Goal: Information Seeking & Learning: Learn about a topic

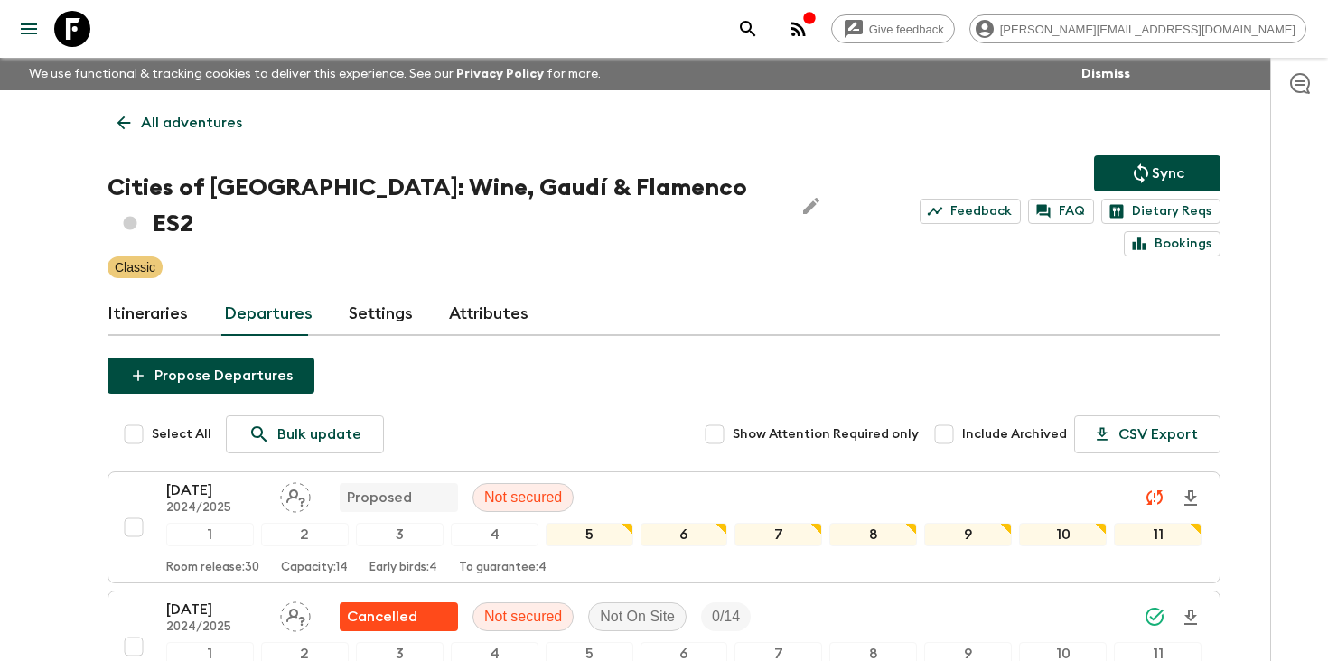
click at [759, 33] on icon "search adventures" at bounding box center [748, 29] width 22 height 22
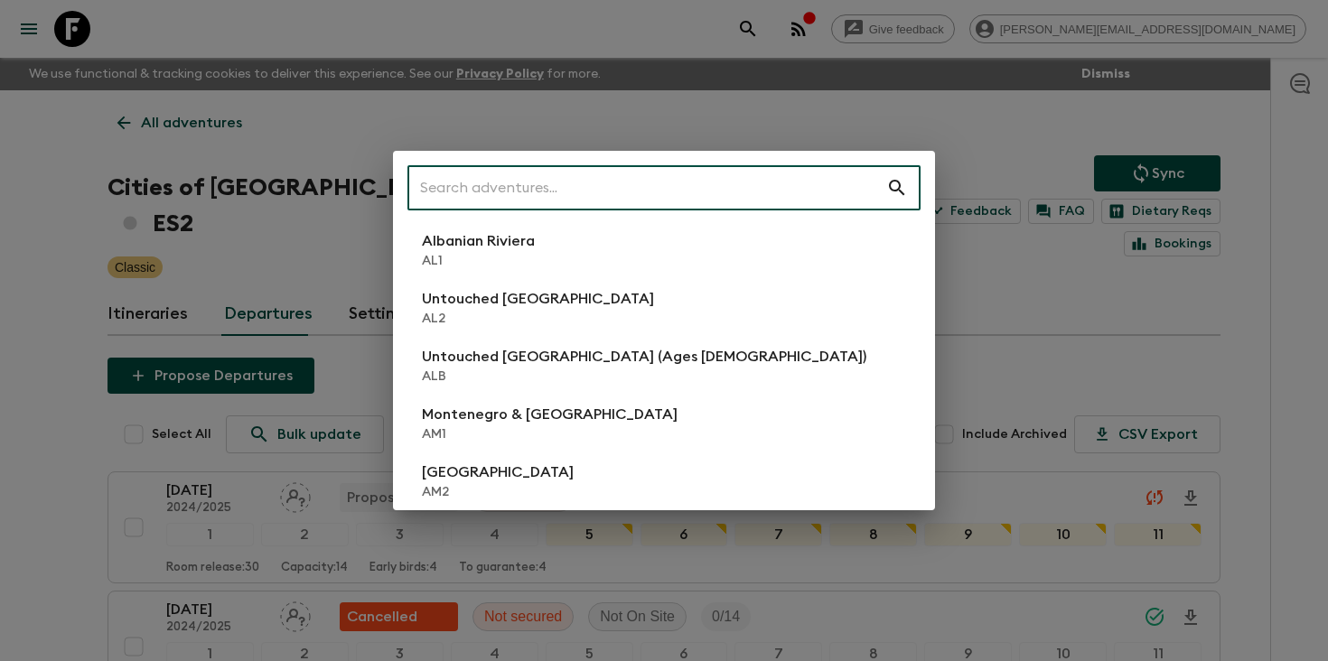
click at [509, 312] on p "AL2" at bounding box center [538, 319] width 232 height 18
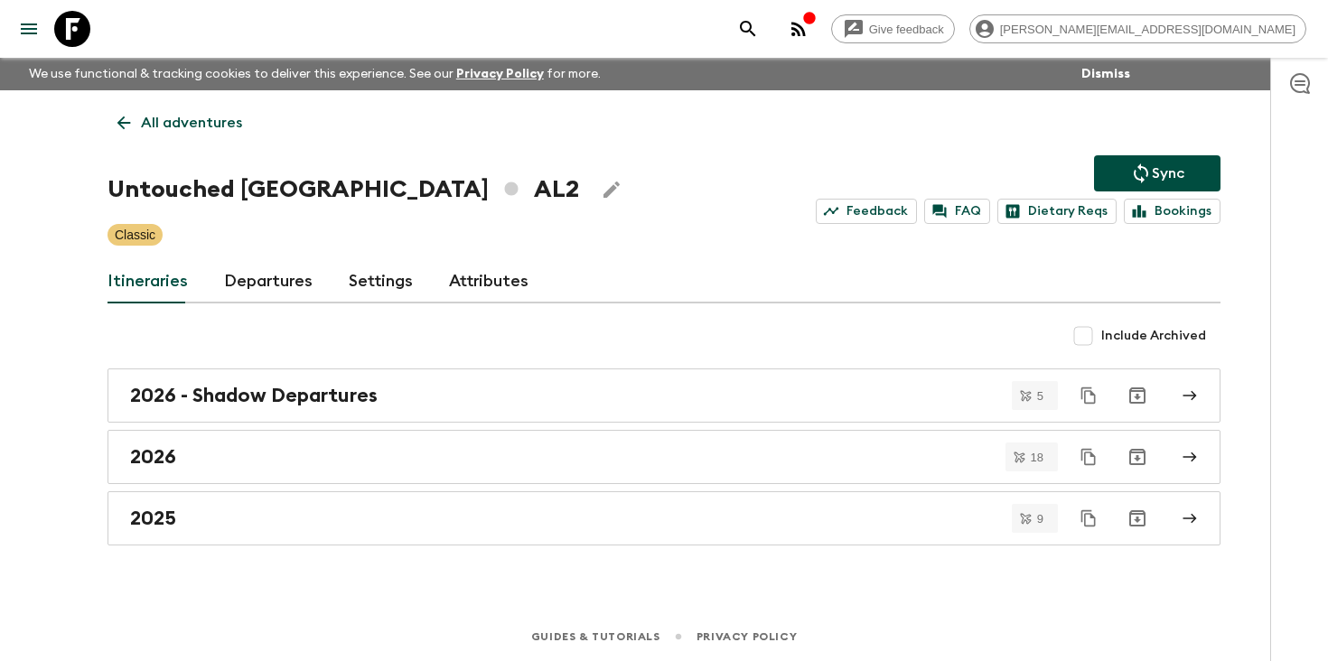
click at [267, 283] on link "Departures" at bounding box center [268, 281] width 89 height 43
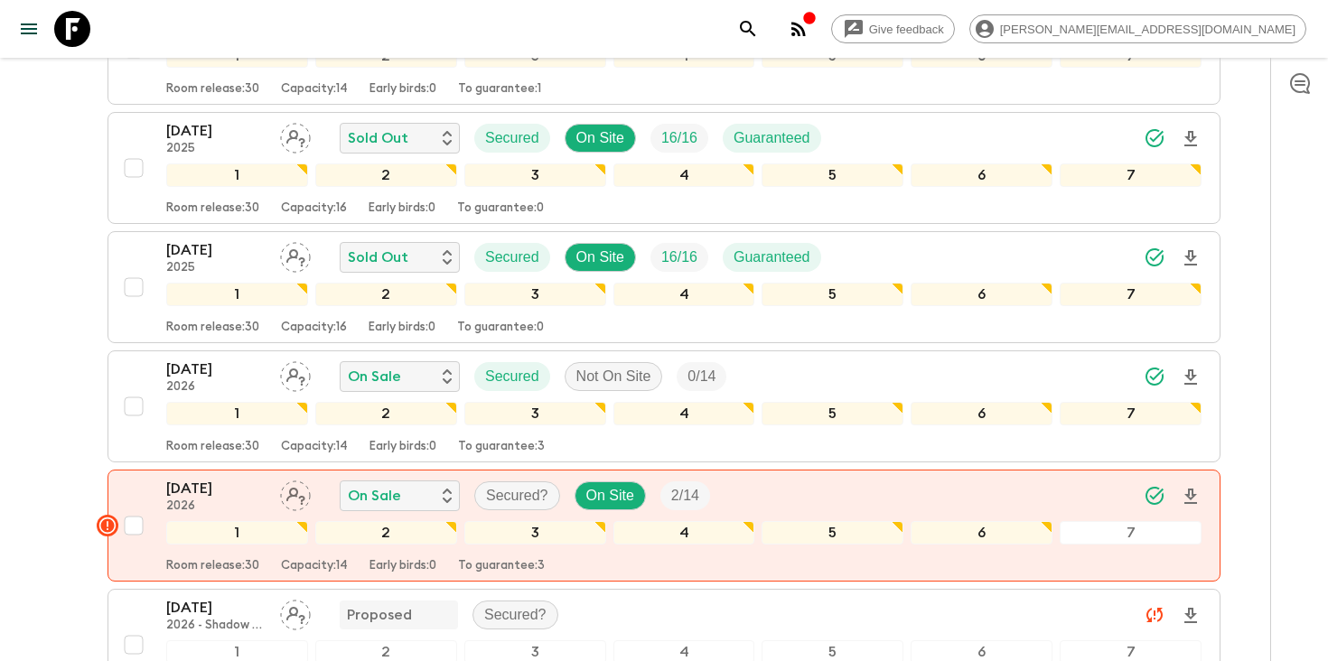
scroll to position [1192, 0]
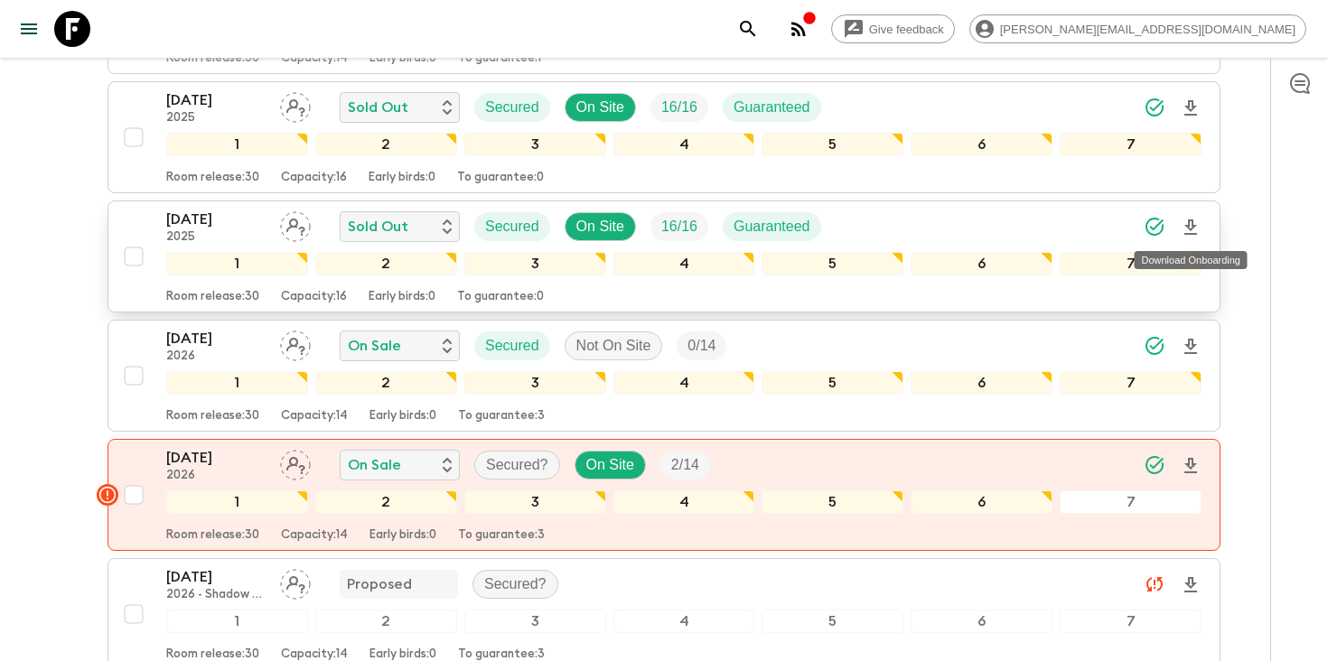
click at [1195, 231] on icon "Download Onboarding" at bounding box center [1191, 228] width 22 height 22
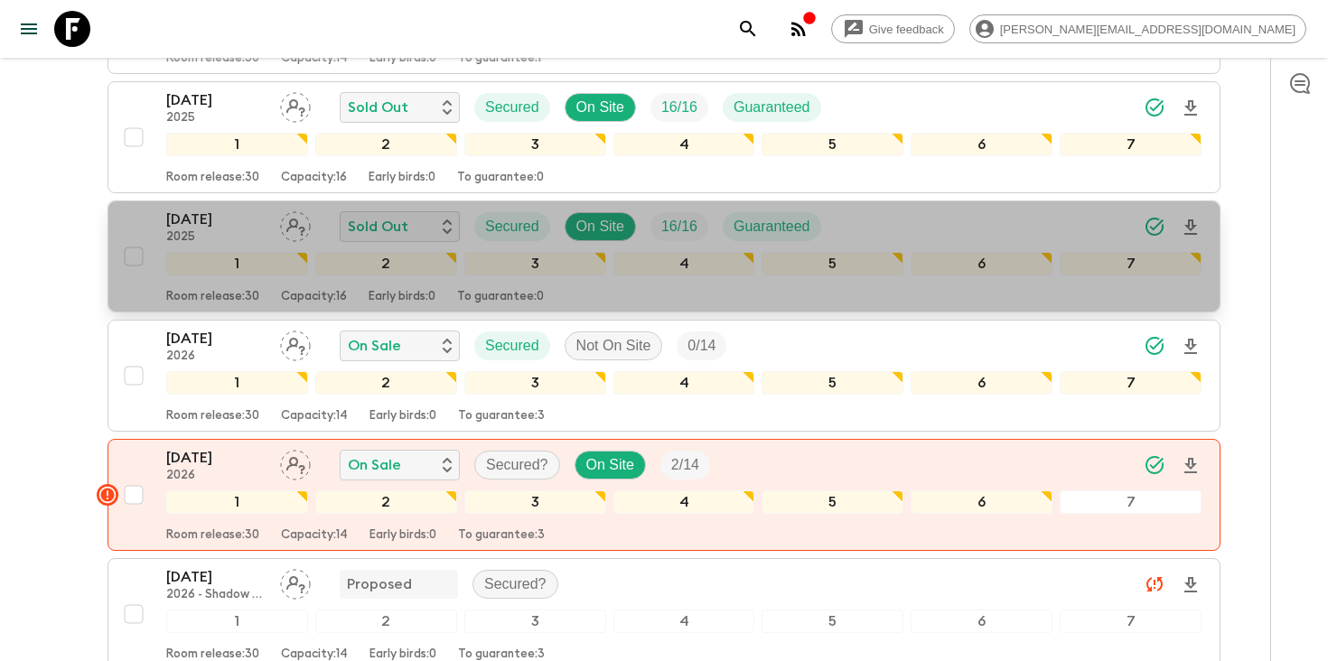
click at [1012, 220] on div "[DATE] 2025 Sold Out Secured On Site 16 / 16 Guaranteed" at bounding box center [683, 227] width 1035 height 36
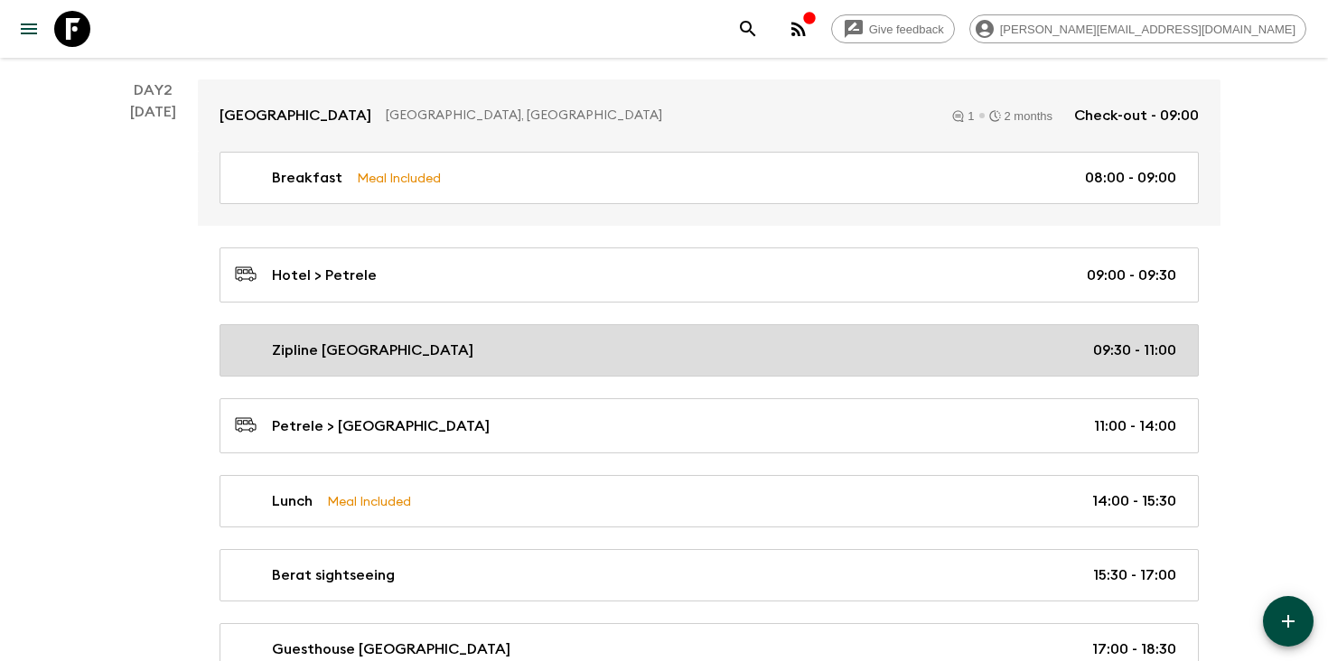
scroll to position [772, 0]
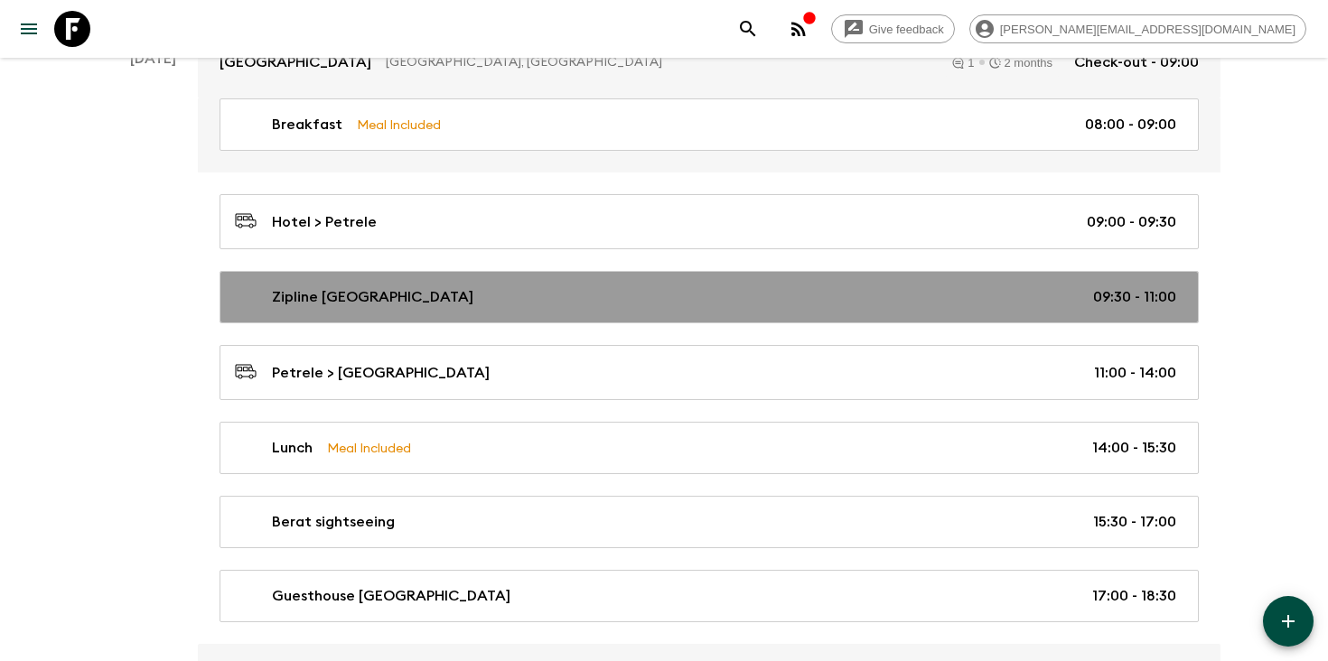
click at [517, 309] on link "Zipline [GEOGRAPHIC_DATA] 09:30 - 11:00" at bounding box center [709, 297] width 979 height 52
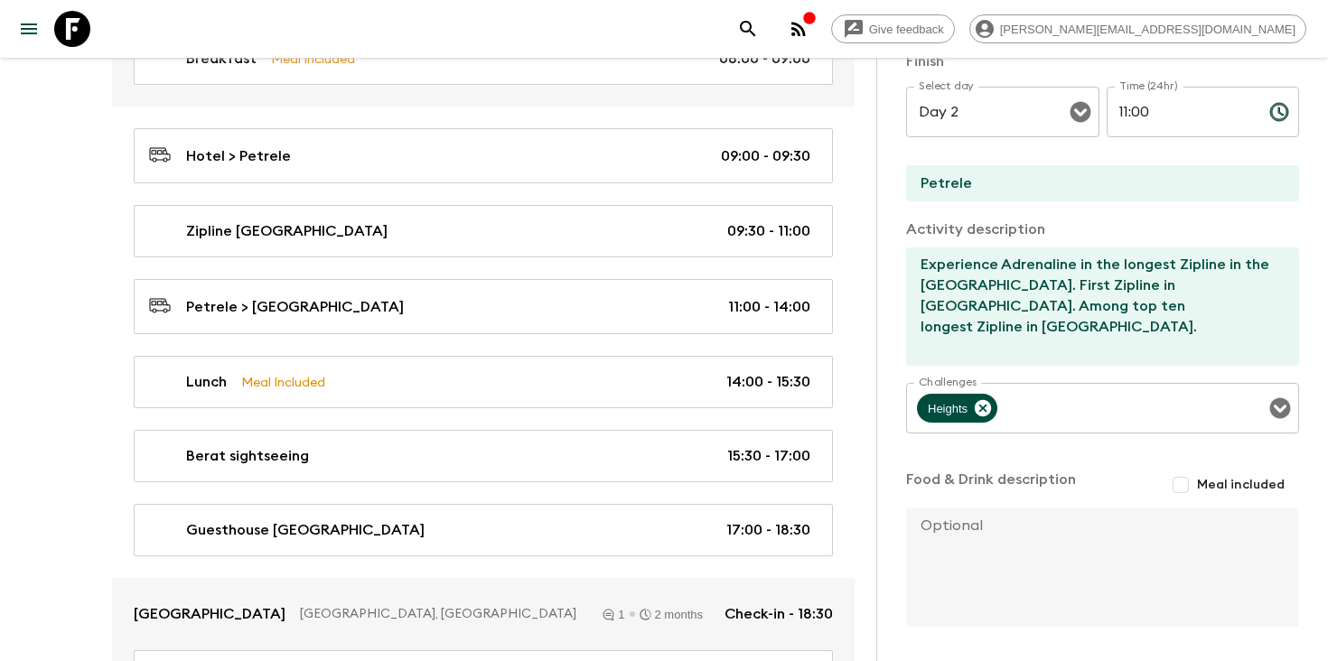
scroll to position [861, 0]
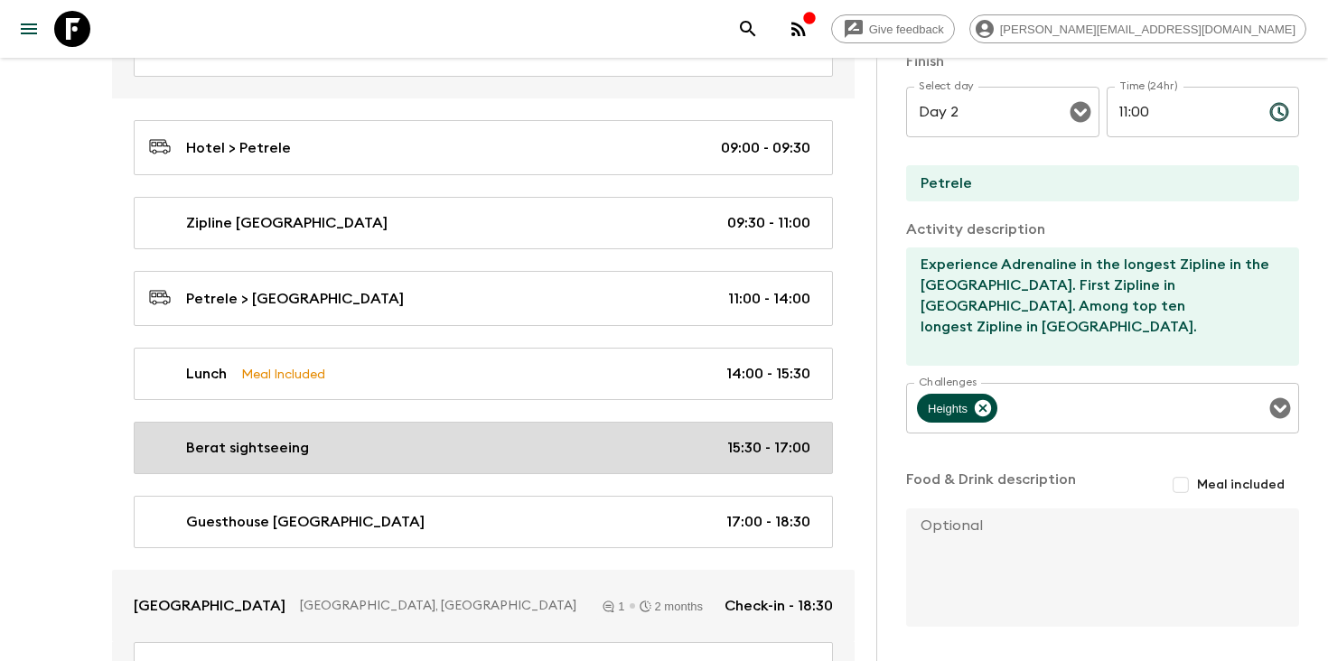
click at [459, 437] on div "Berat sightseeing 15:30 - 17:00" at bounding box center [479, 448] width 661 height 22
type input "Berat sightseeing"
type input "Berat"
type textarea "Visit the well-preserved [GEOGRAPHIC_DATA], a UNESCO World Heritage site, and b…"
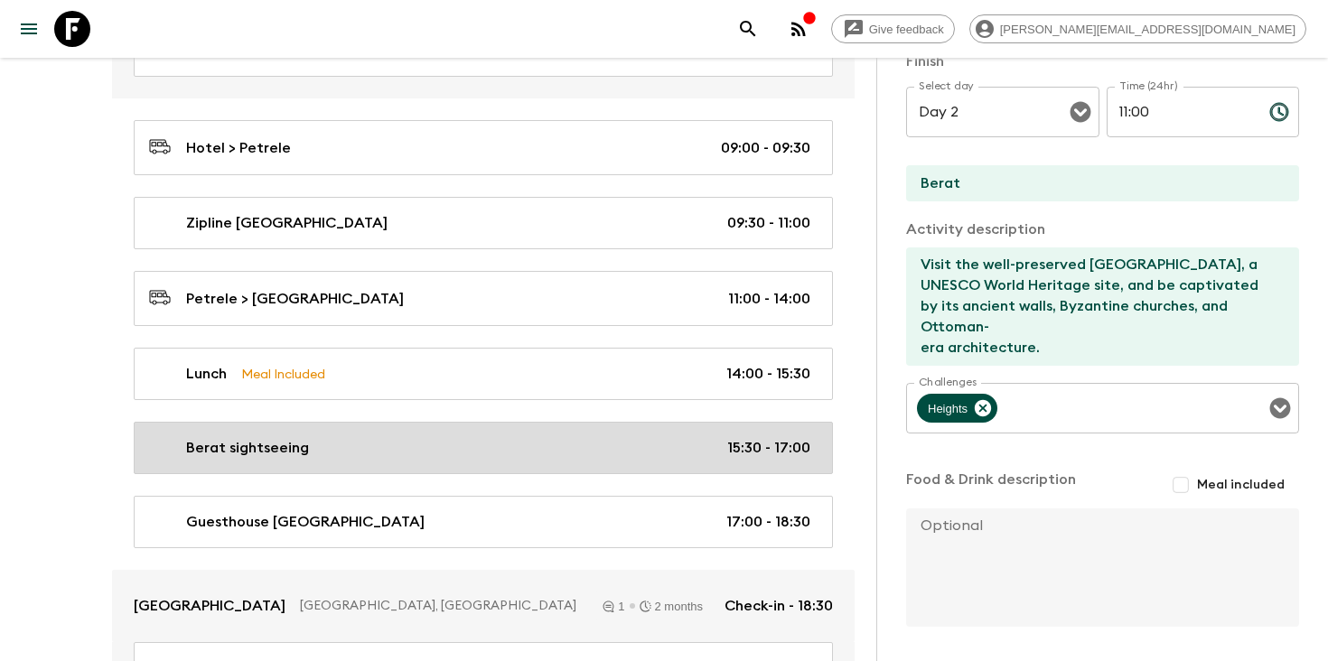
type input "15:30"
type input "17:00"
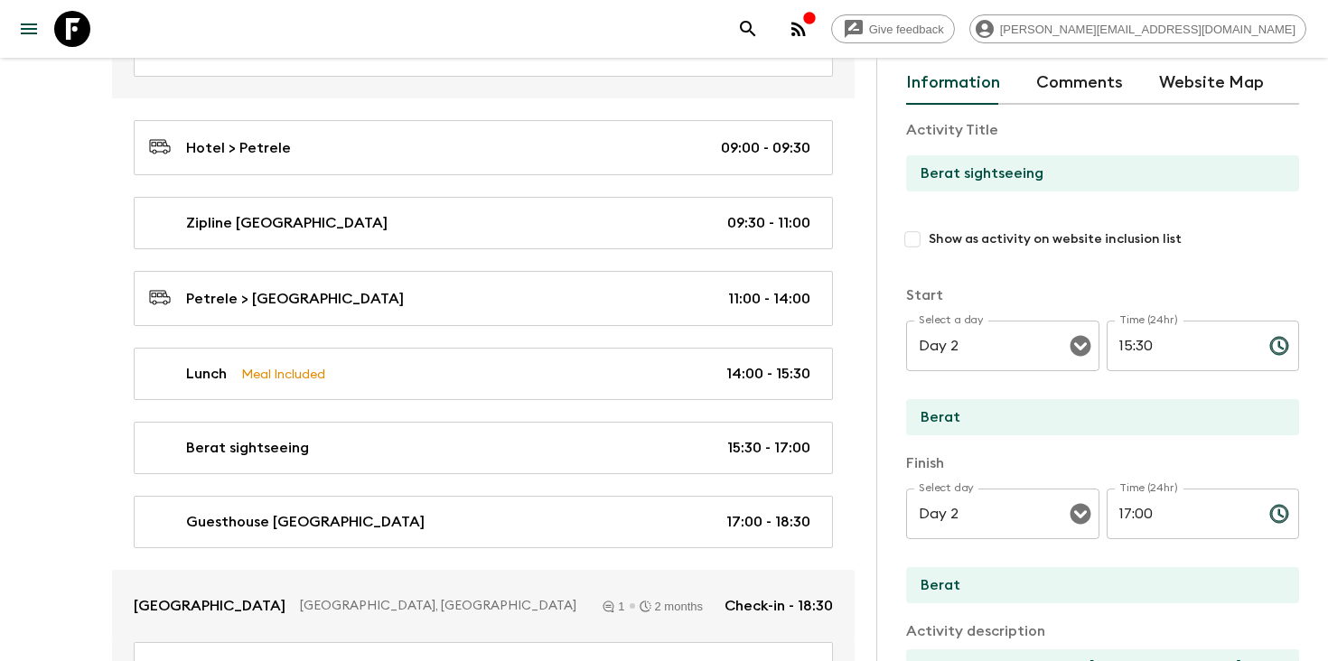
scroll to position [46, 0]
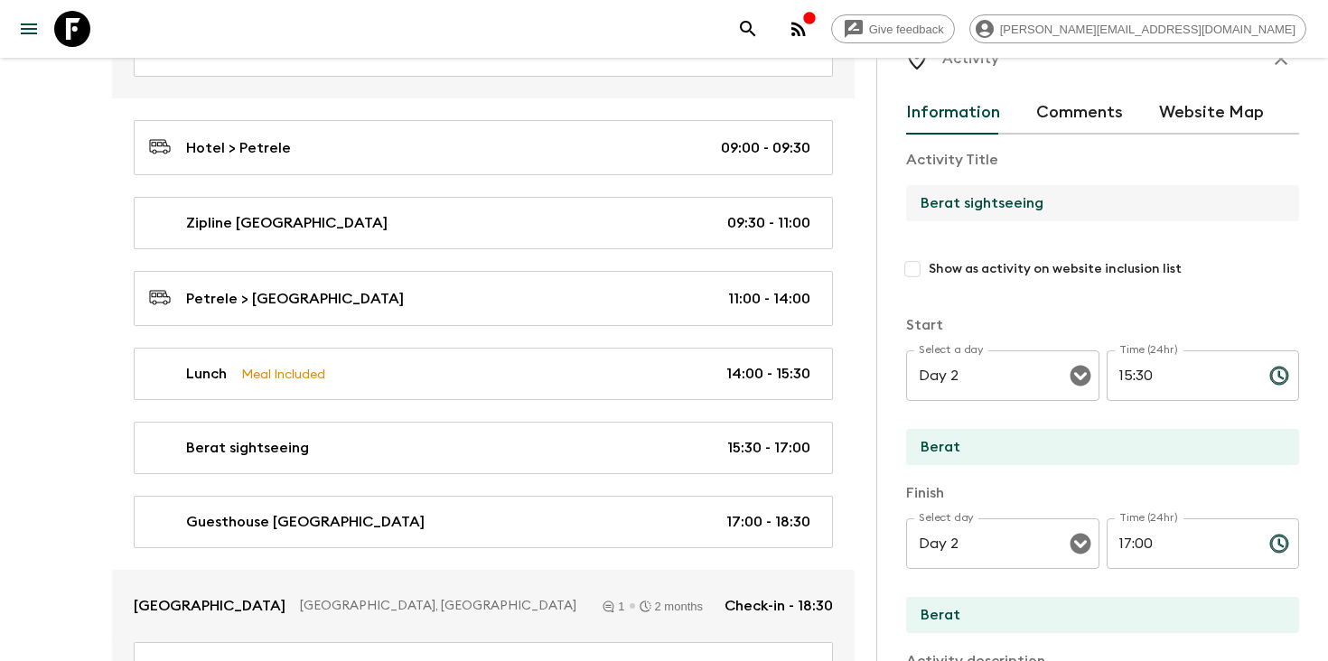
drag, startPoint x: 1066, startPoint y: 203, endPoint x: 855, endPoint y: 203, distance: 210.5
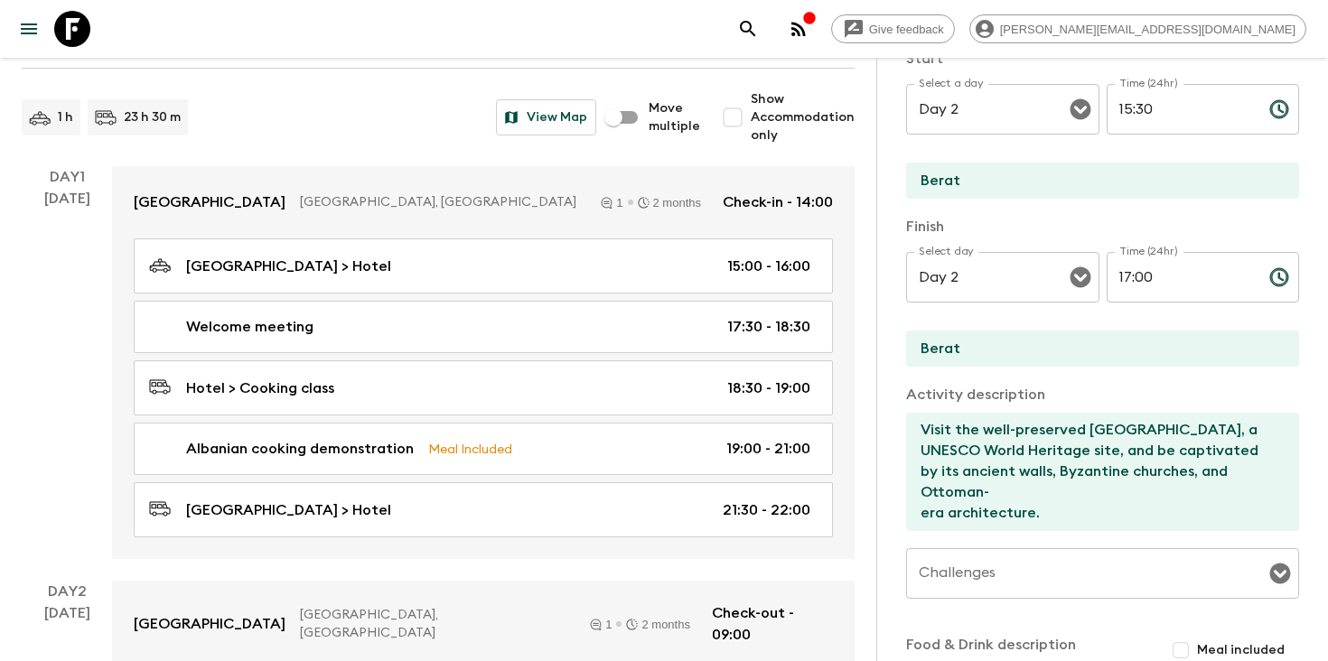
scroll to position [0, 0]
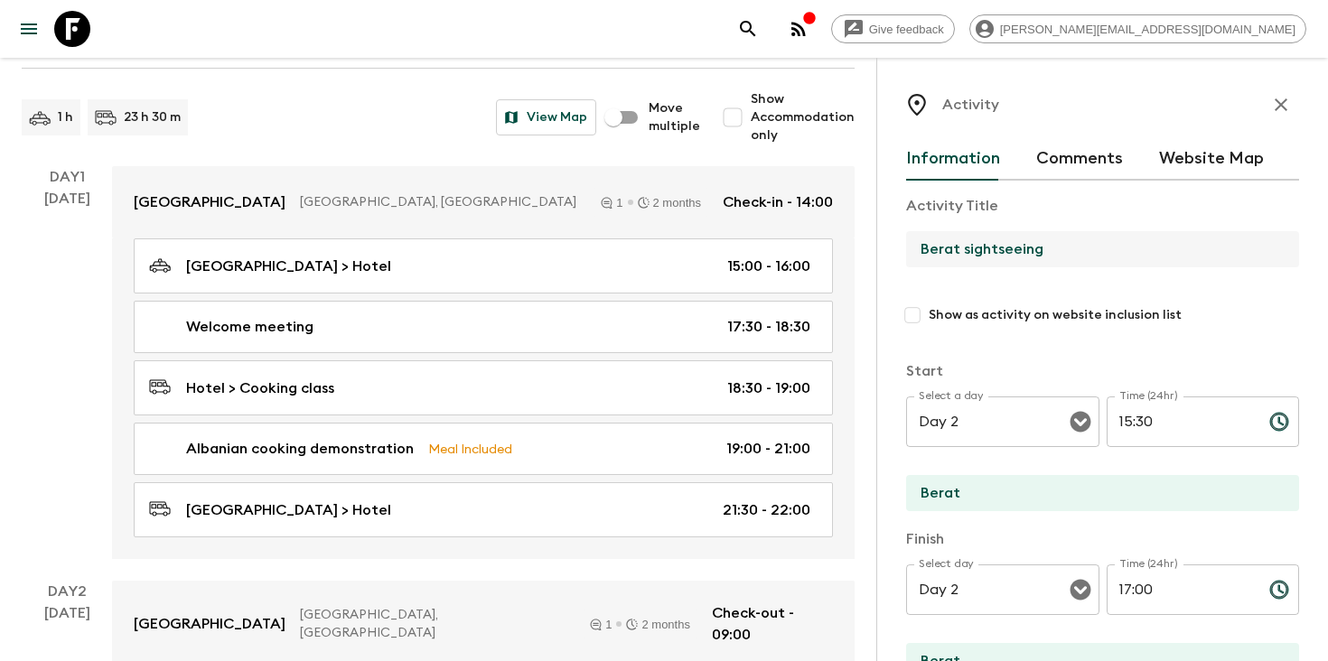
click at [1285, 101] on icon "button" at bounding box center [1281, 104] width 13 height 13
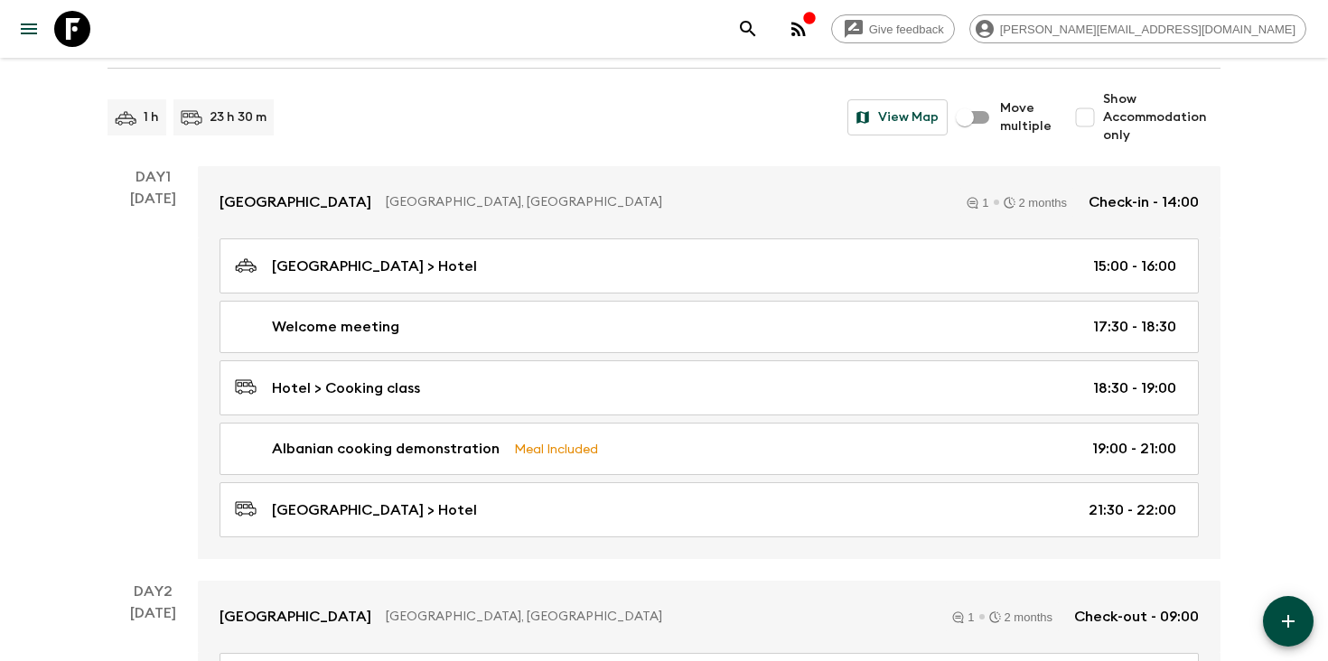
click at [1096, 117] on input "Show Accommodation only" at bounding box center [1085, 117] width 36 height 36
checkbox input "true"
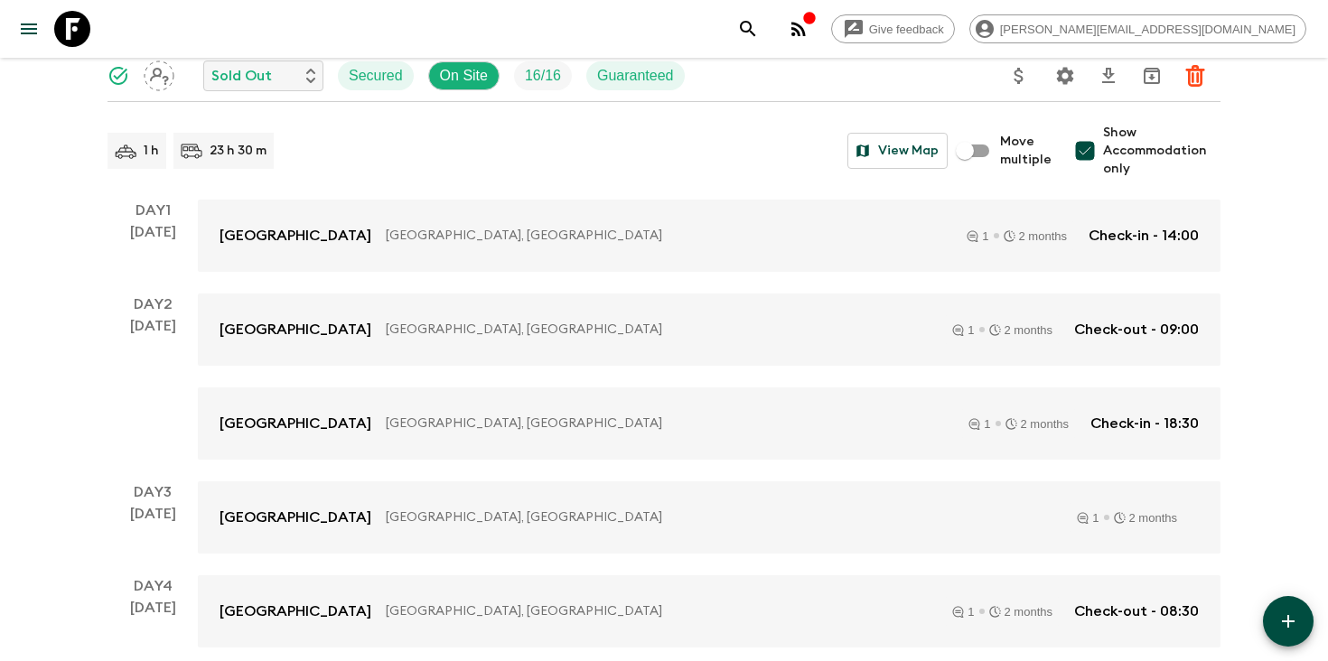
scroll to position [148, 0]
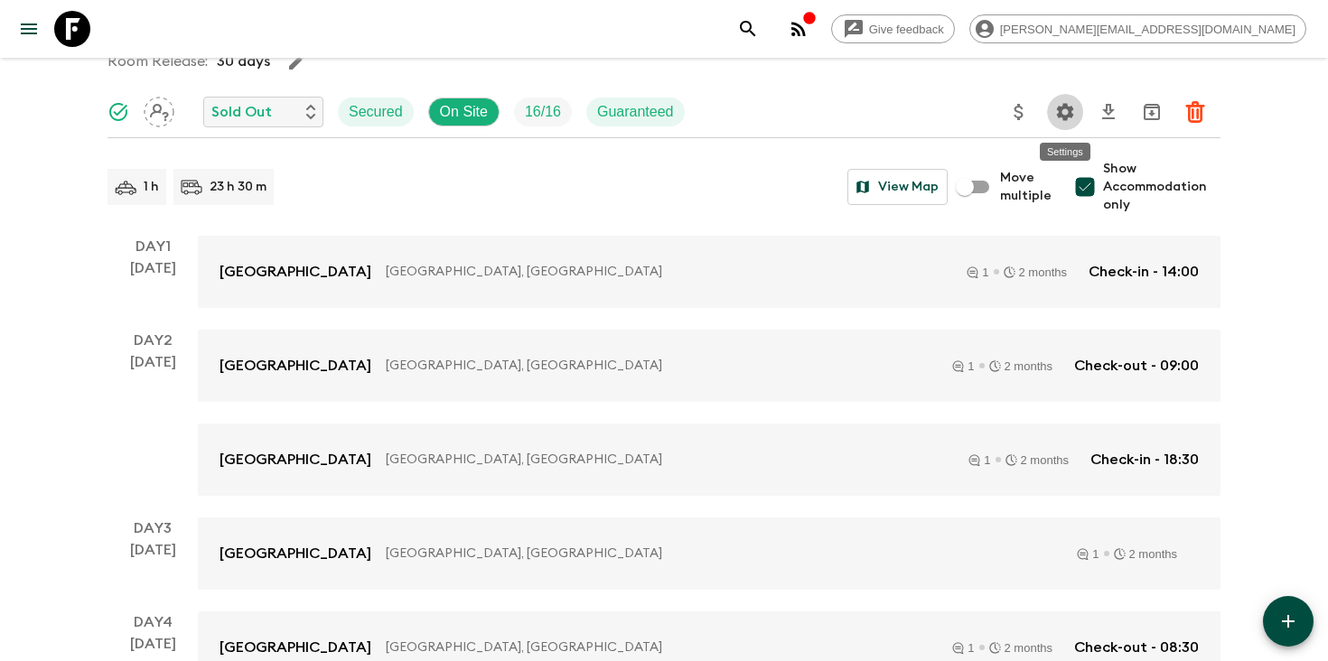
click at [1060, 119] on icon "Settings" at bounding box center [1065, 112] width 22 height 22
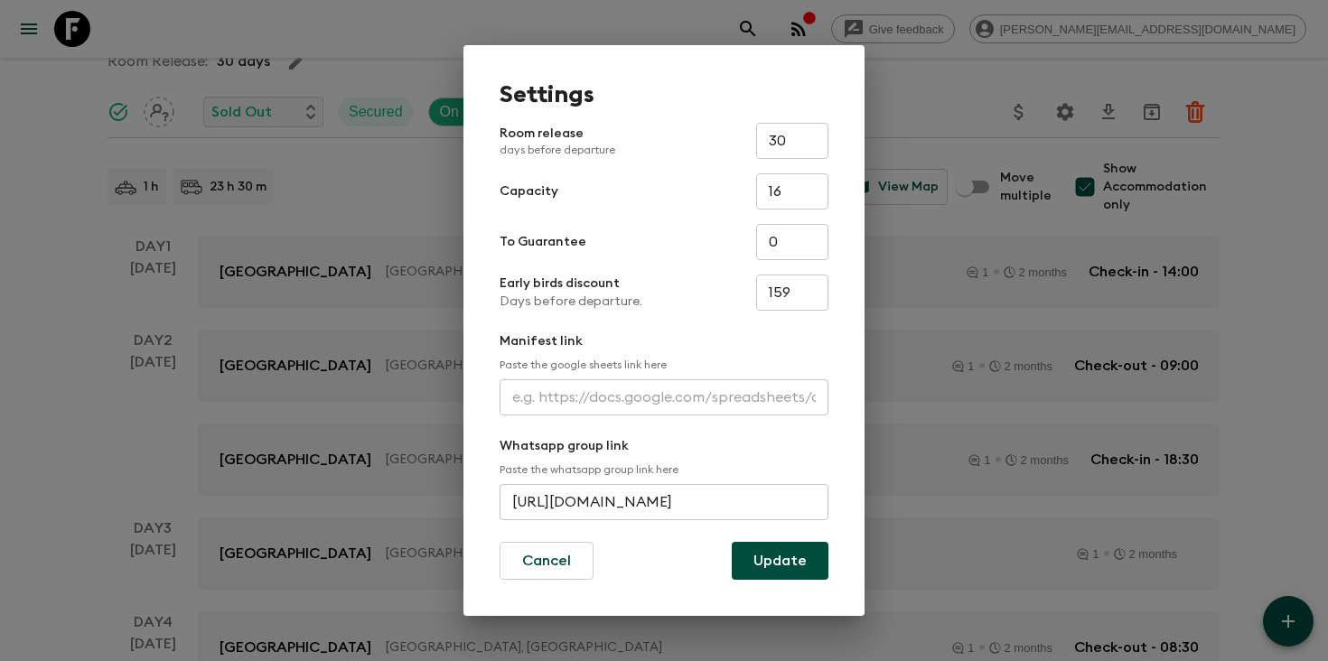
click at [664, 401] on input "text" at bounding box center [664, 397] width 329 height 36
click at [412, 221] on div "Settings Room release days before departure 30 ​ Capacity 16 ​ To Guarantee 0 ​…" at bounding box center [664, 330] width 1328 height 661
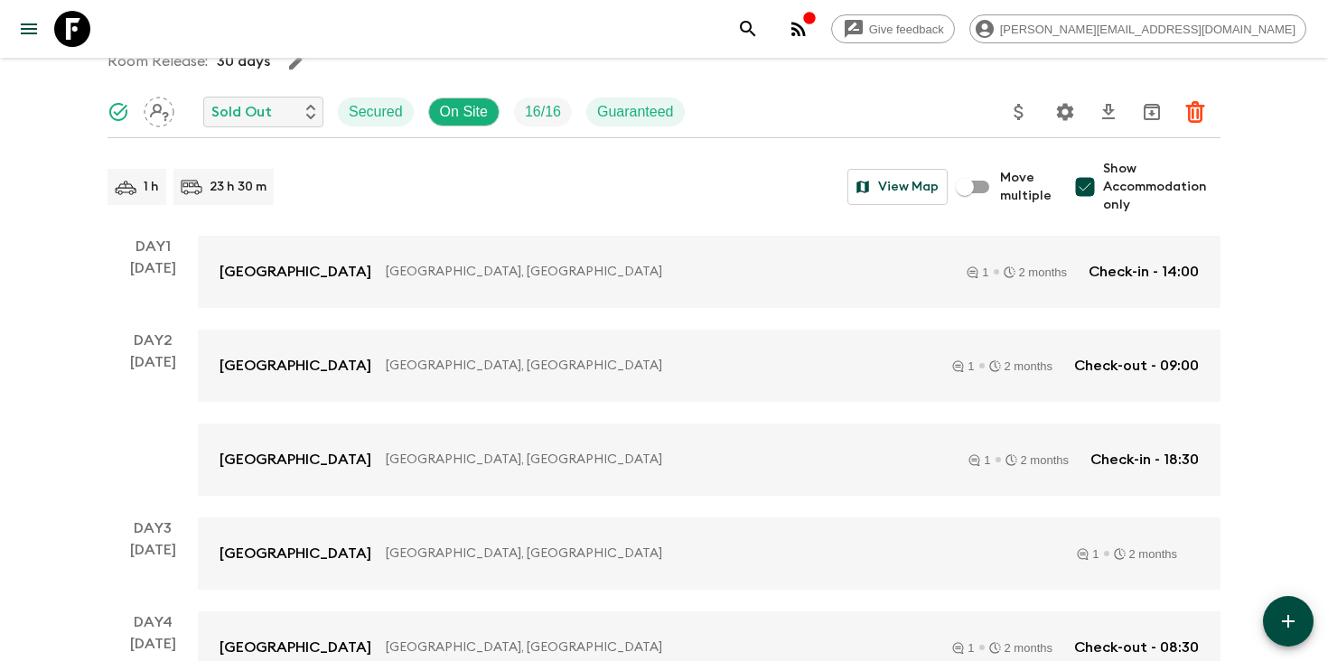
scroll to position [0, 0]
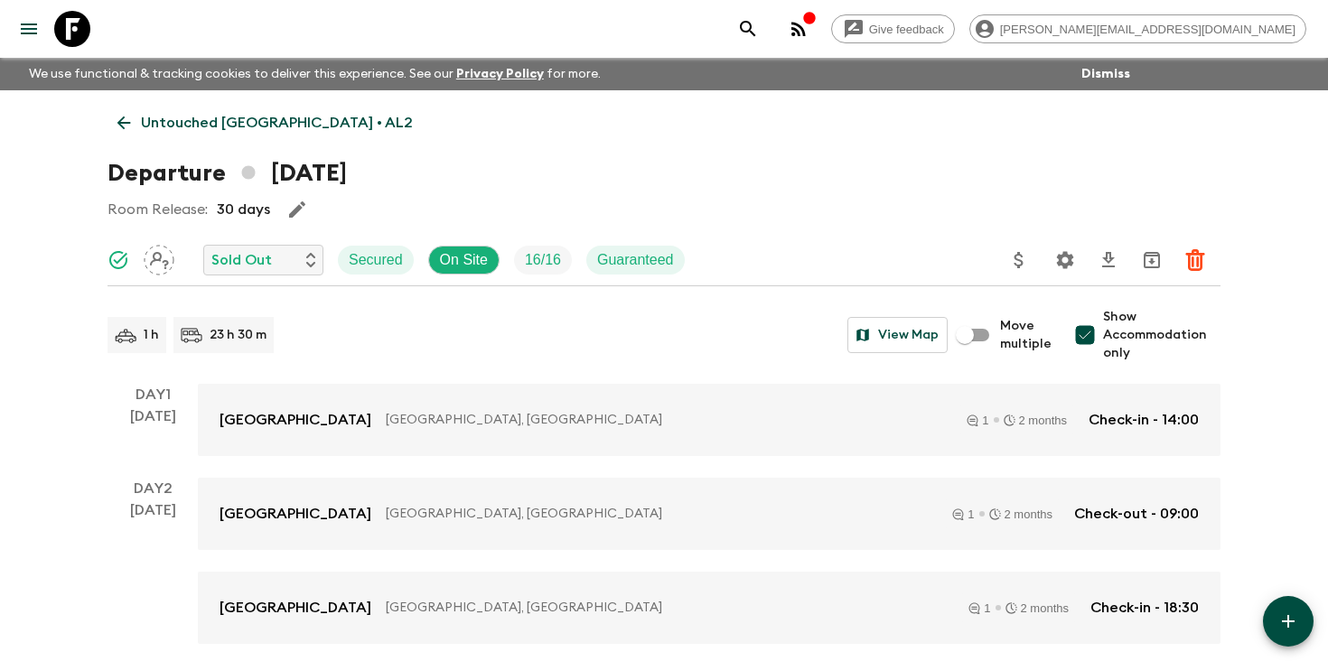
click at [1052, 257] on button "Settings" at bounding box center [1065, 260] width 36 height 36
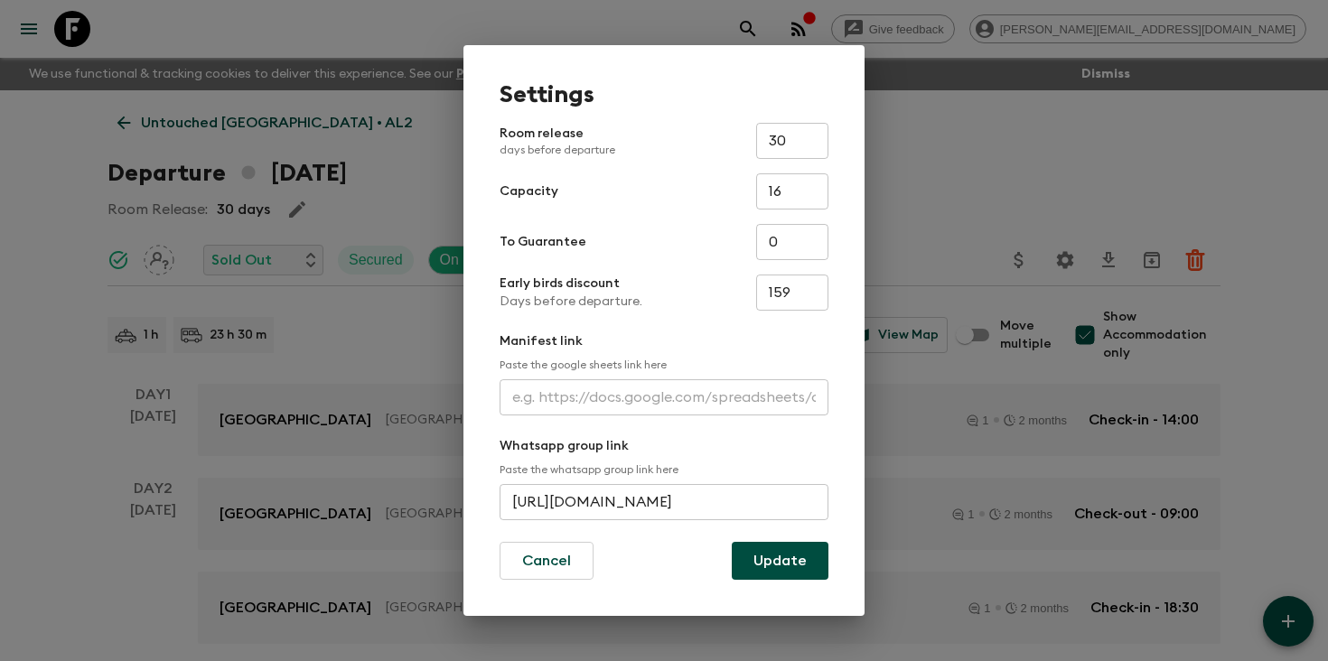
click at [634, 405] on input "text" at bounding box center [664, 397] width 329 height 36
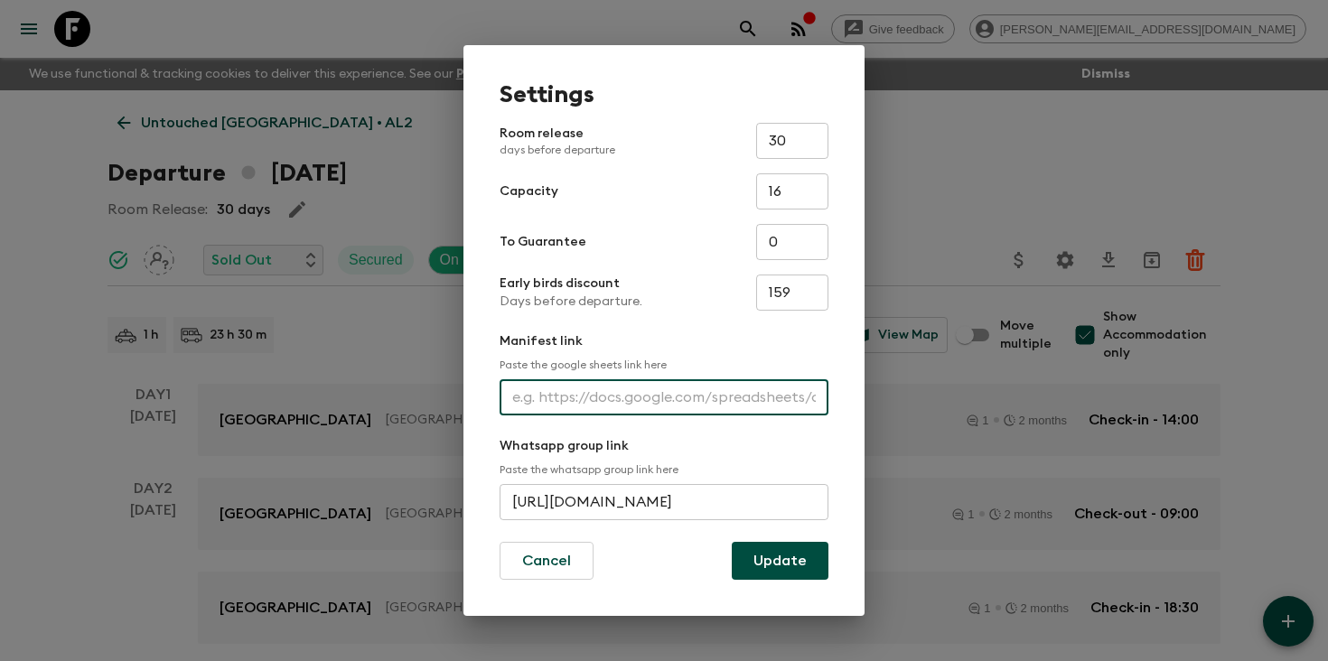
paste input "[URL][DOMAIN_NAME]"
type input "[URL][DOMAIN_NAME]"
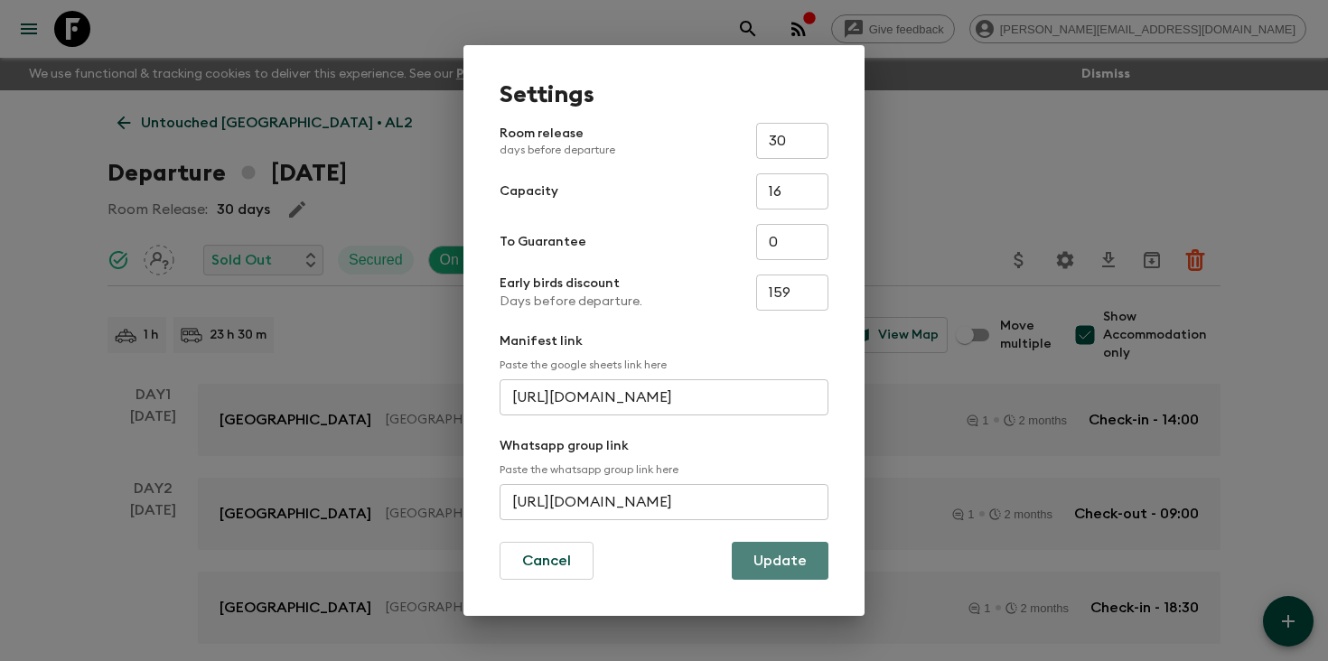
click at [797, 564] on button "Update" at bounding box center [780, 561] width 97 height 38
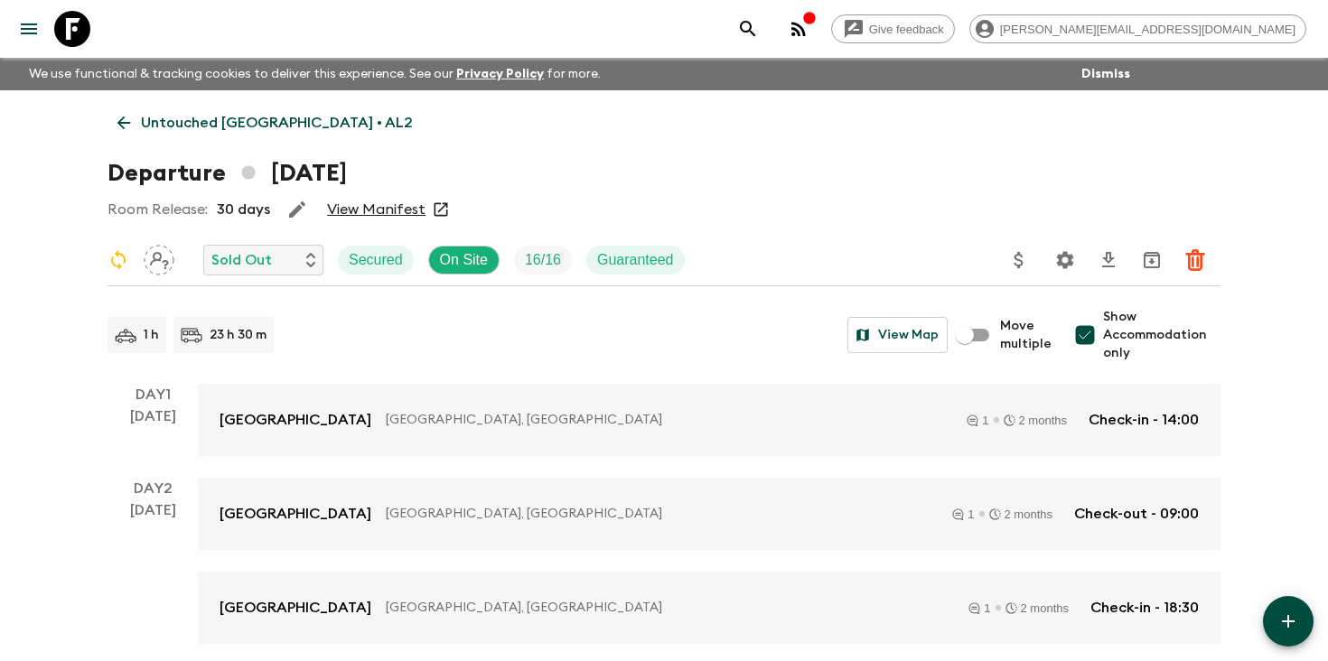
click at [759, 21] on icon "search adventures" at bounding box center [748, 29] width 22 height 22
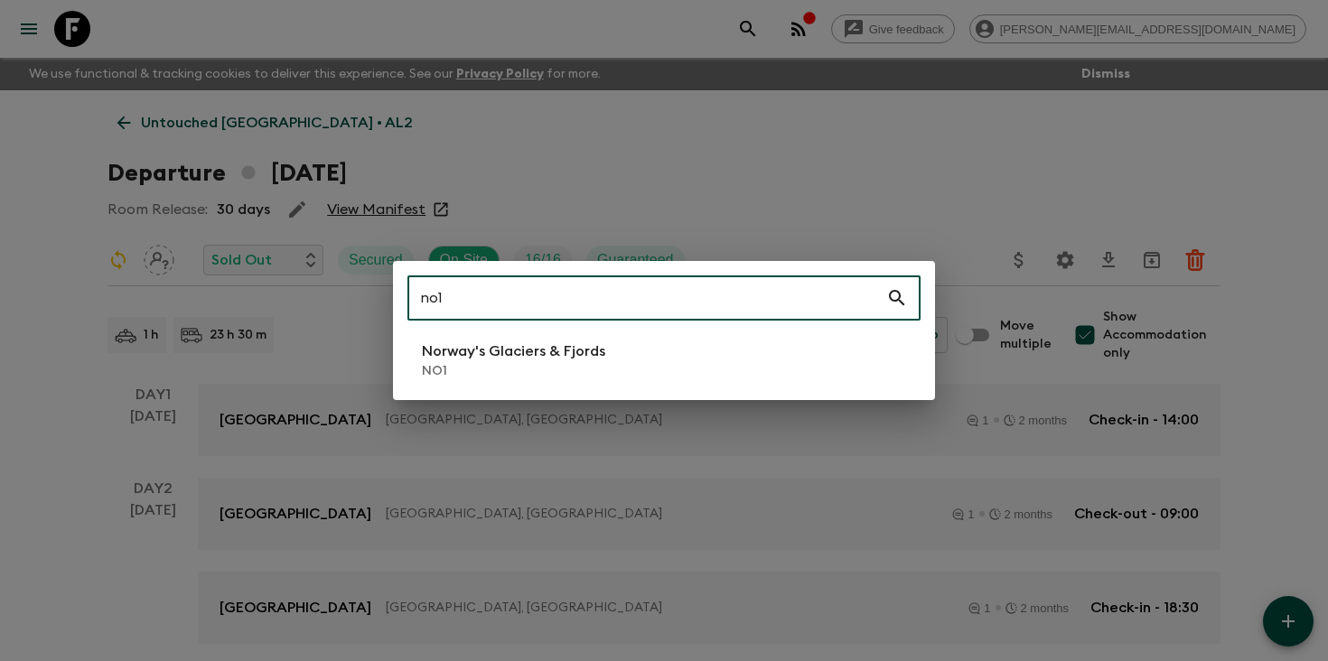
type input "no1"
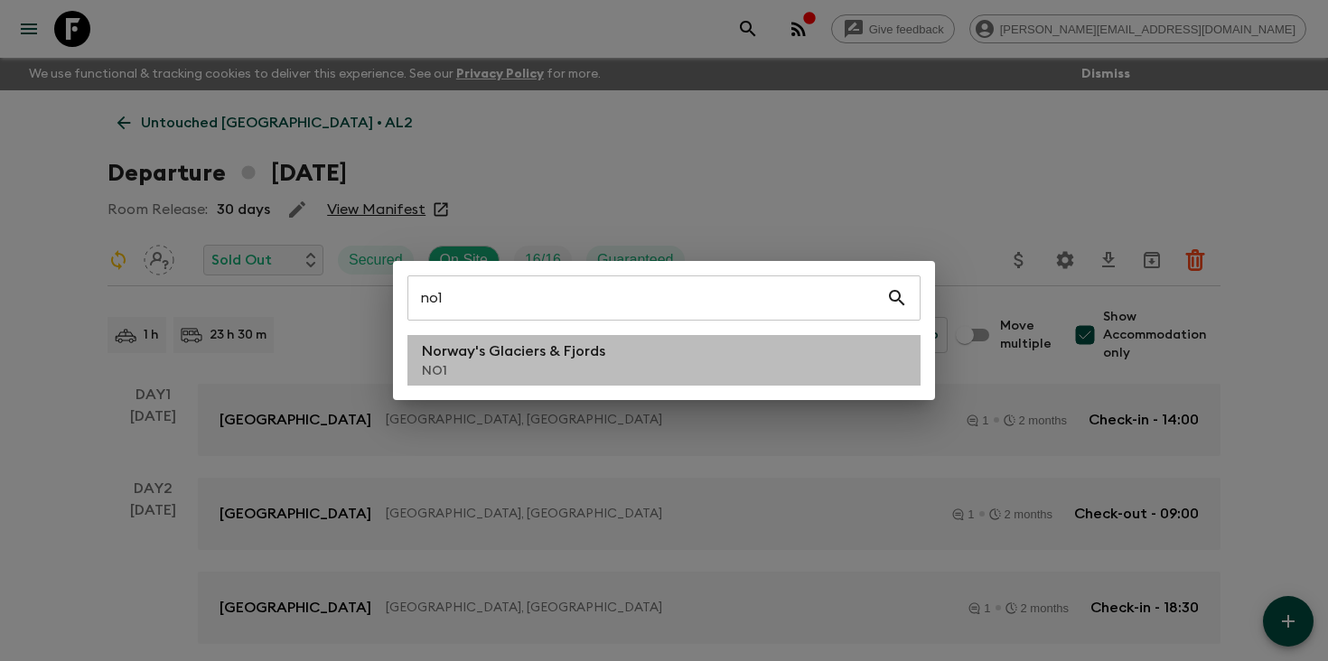
click at [460, 373] on p "NO1" at bounding box center [513, 371] width 183 height 18
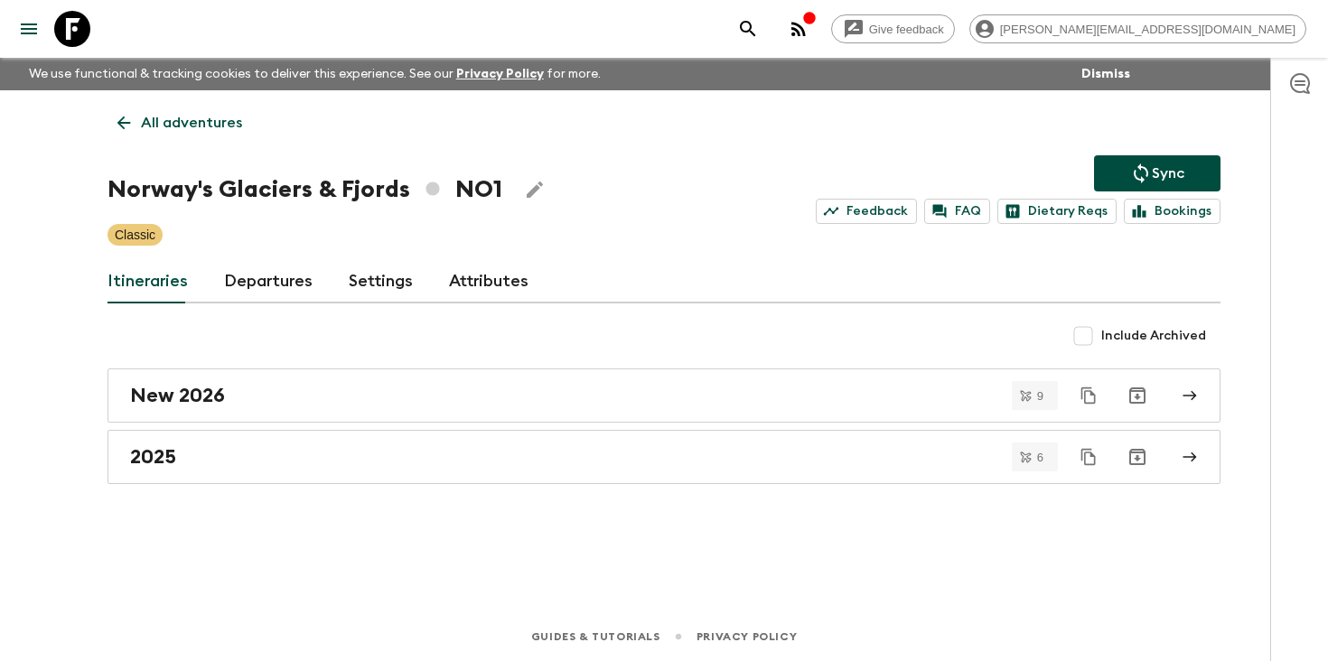
click at [307, 285] on link "Departures" at bounding box center [268, 281] width 89 height 43
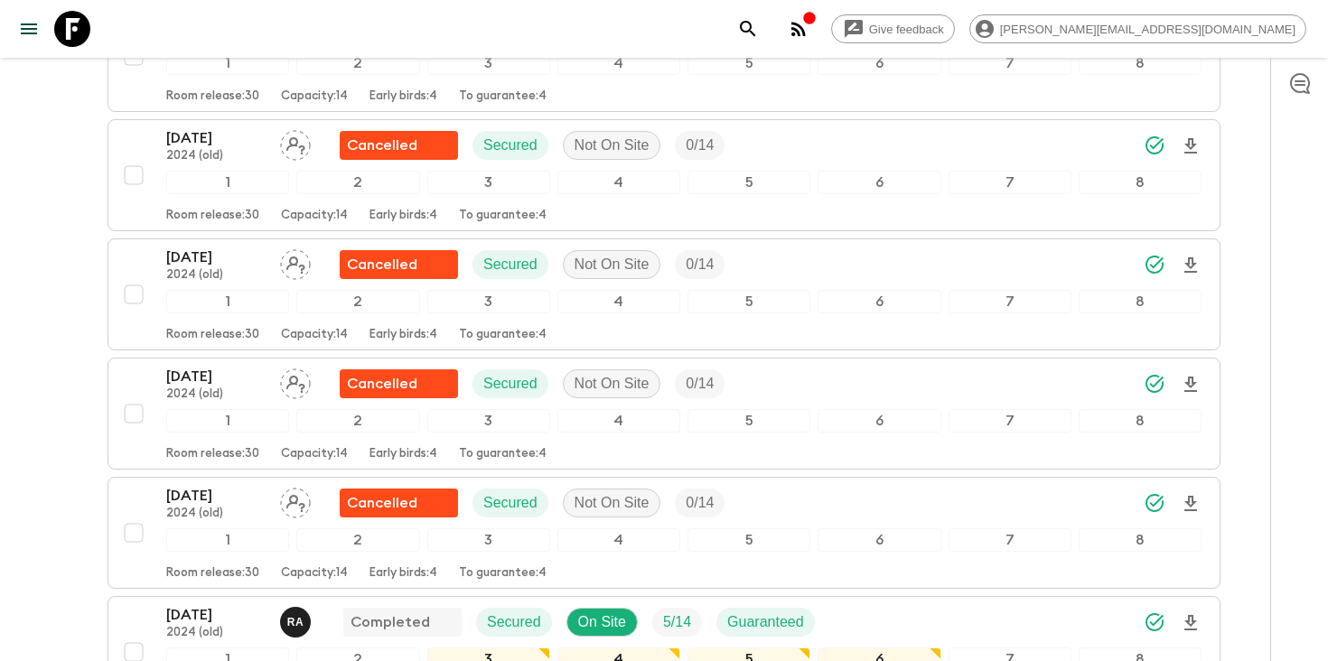
scroll to position [896, 0]
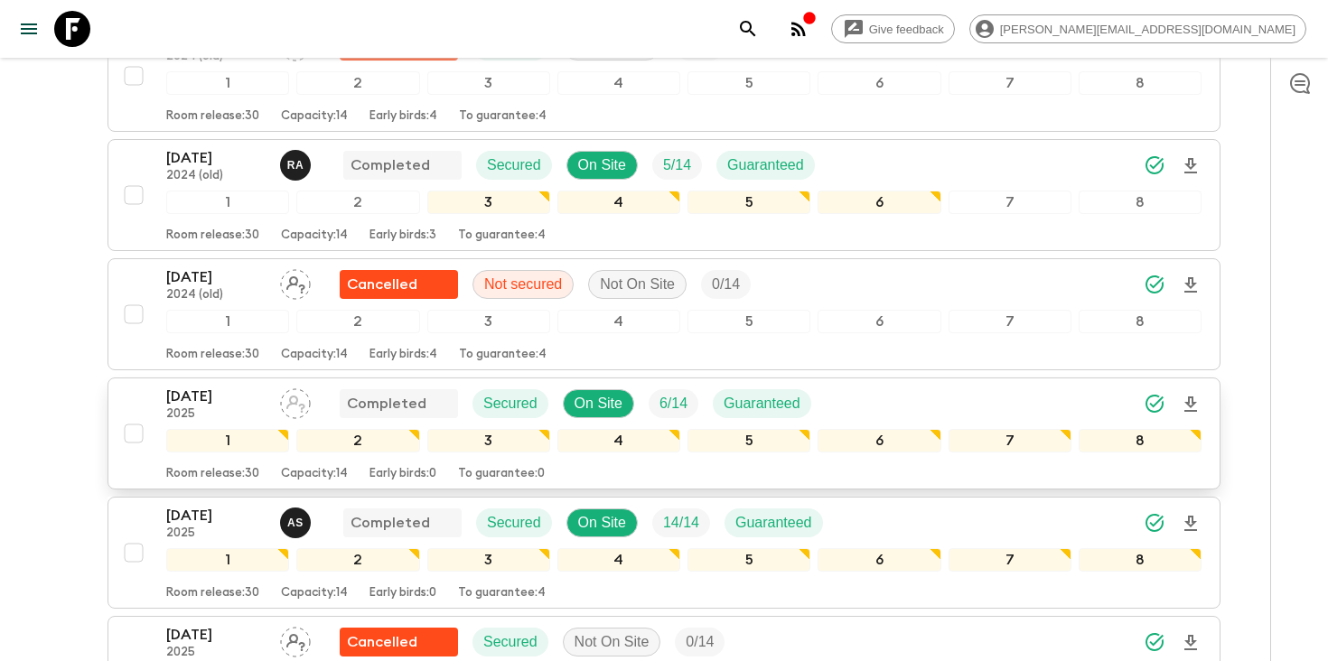
click at [217, 407] on p "[DATE]" at bounding box center [215, 397] width 99 height 22
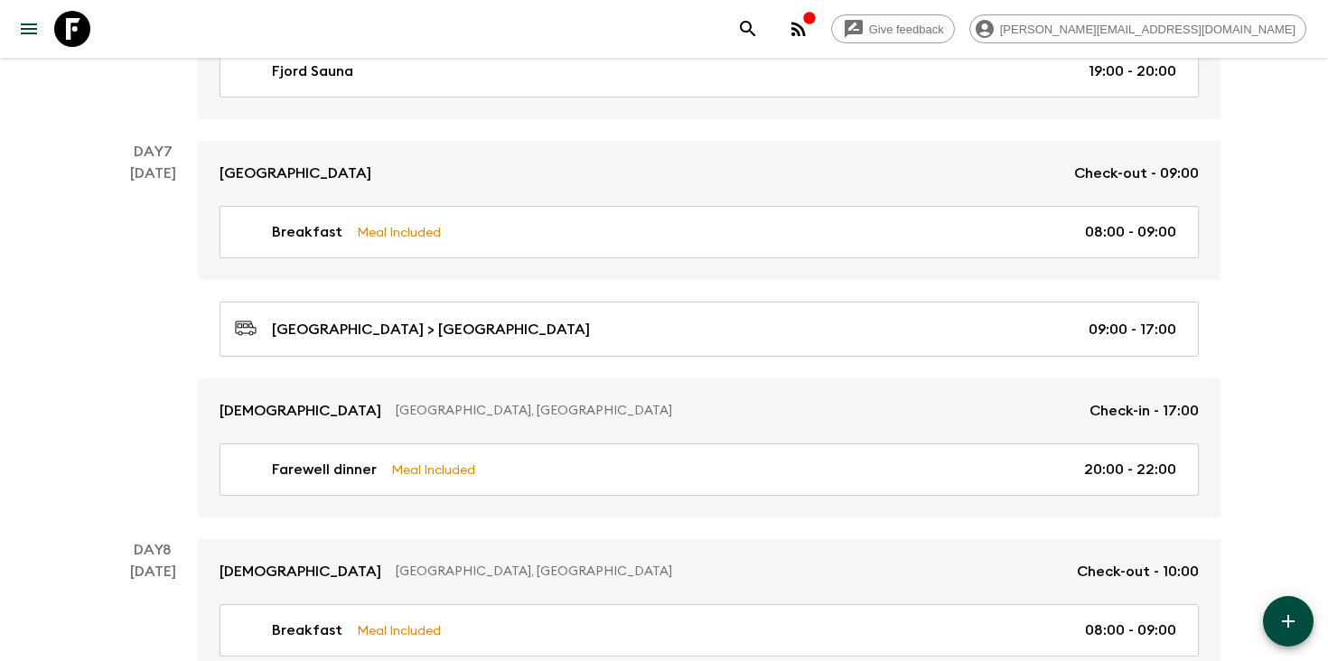
scroll to position [3233, 0]
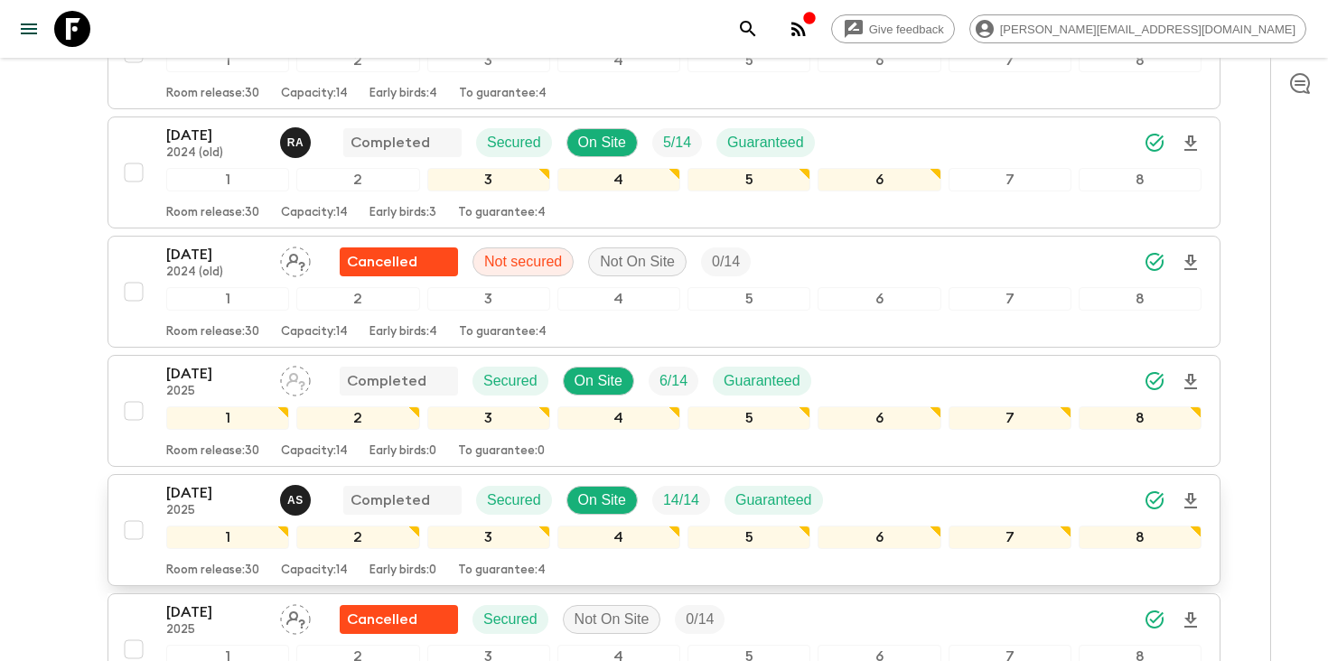
scroll to position [1723, 0]
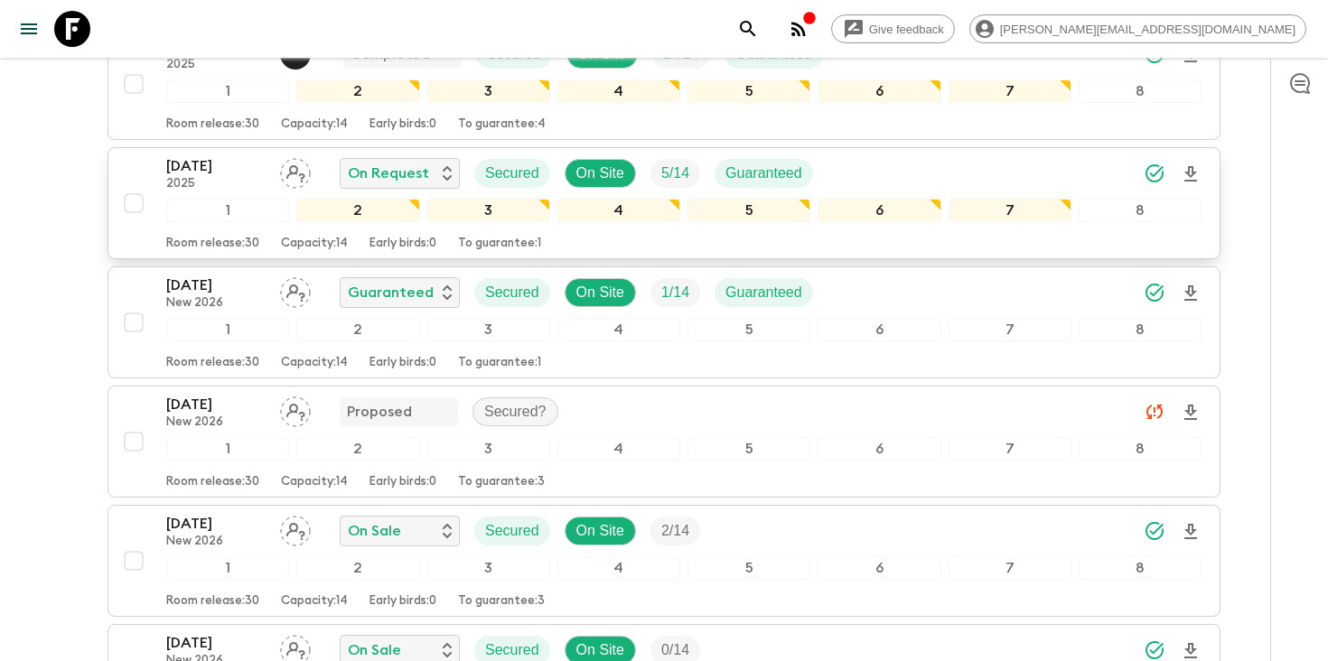
click at [226, 173] on p "[DATE]" at bounding box center [215, 166] width 99 height 22
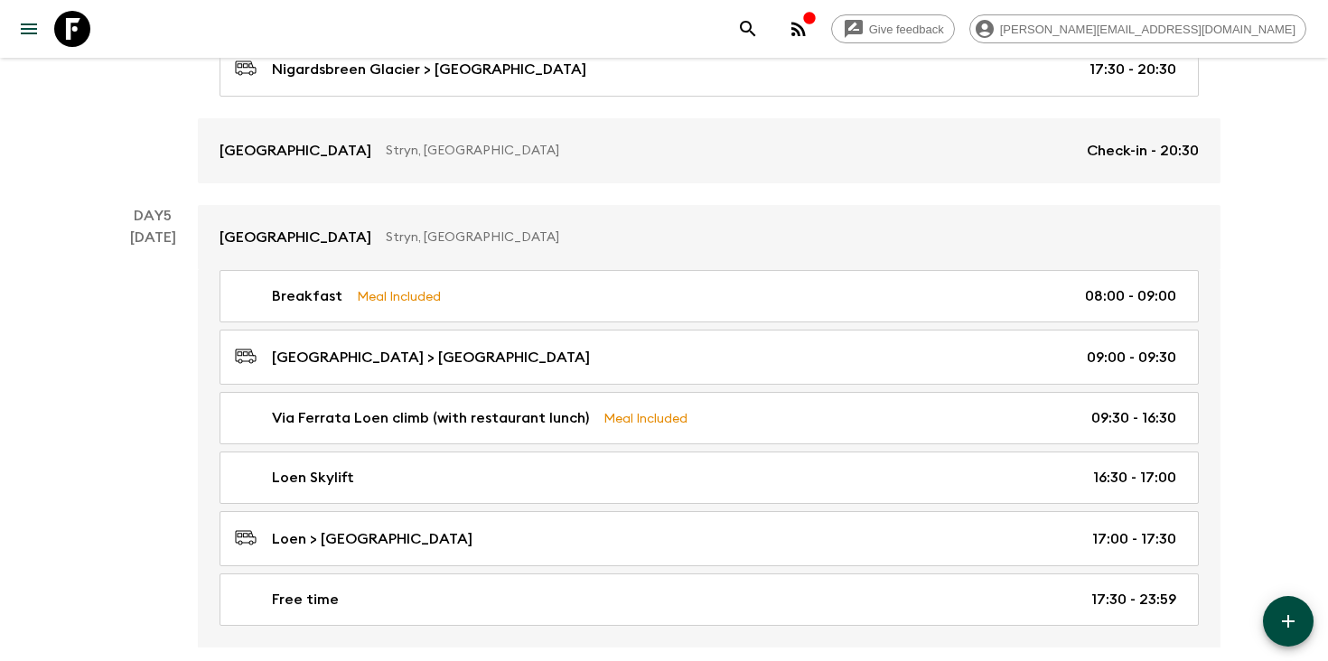
scroll to position [2127, 0]
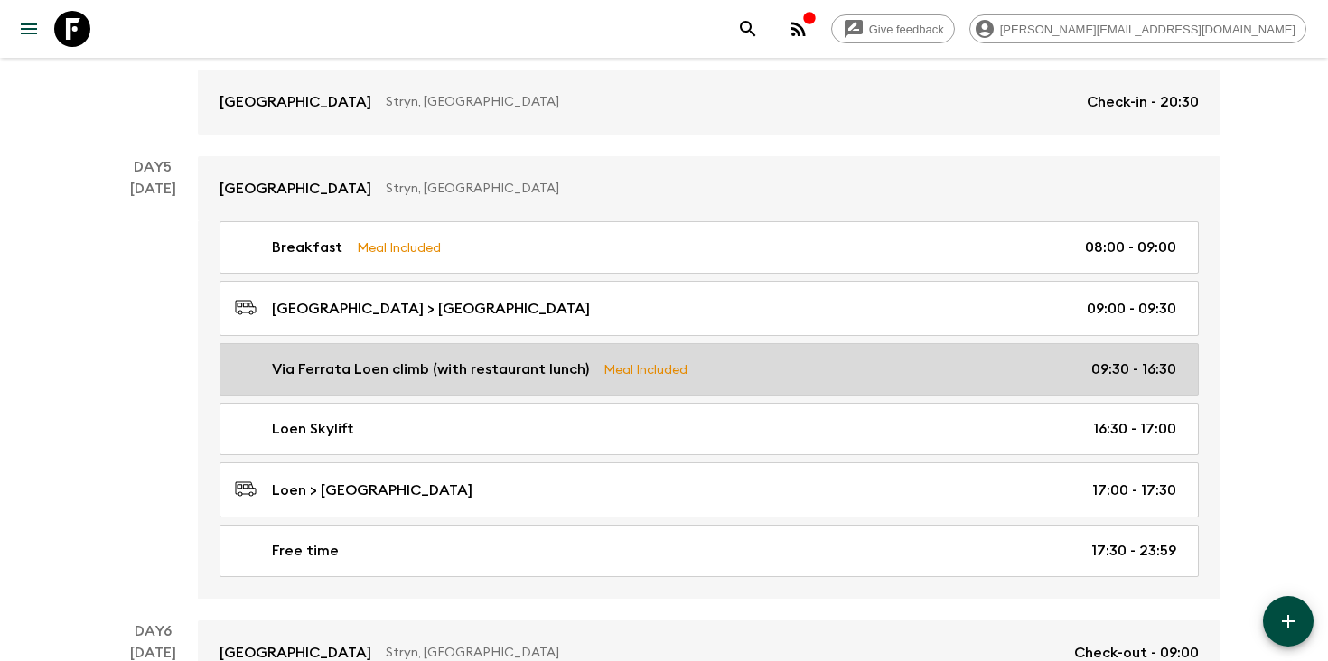
click at [392, 369] on p "Via Ferrata Loen climb (with restaurant lunch)" at bounding box center [430, 370] width 317 height 22
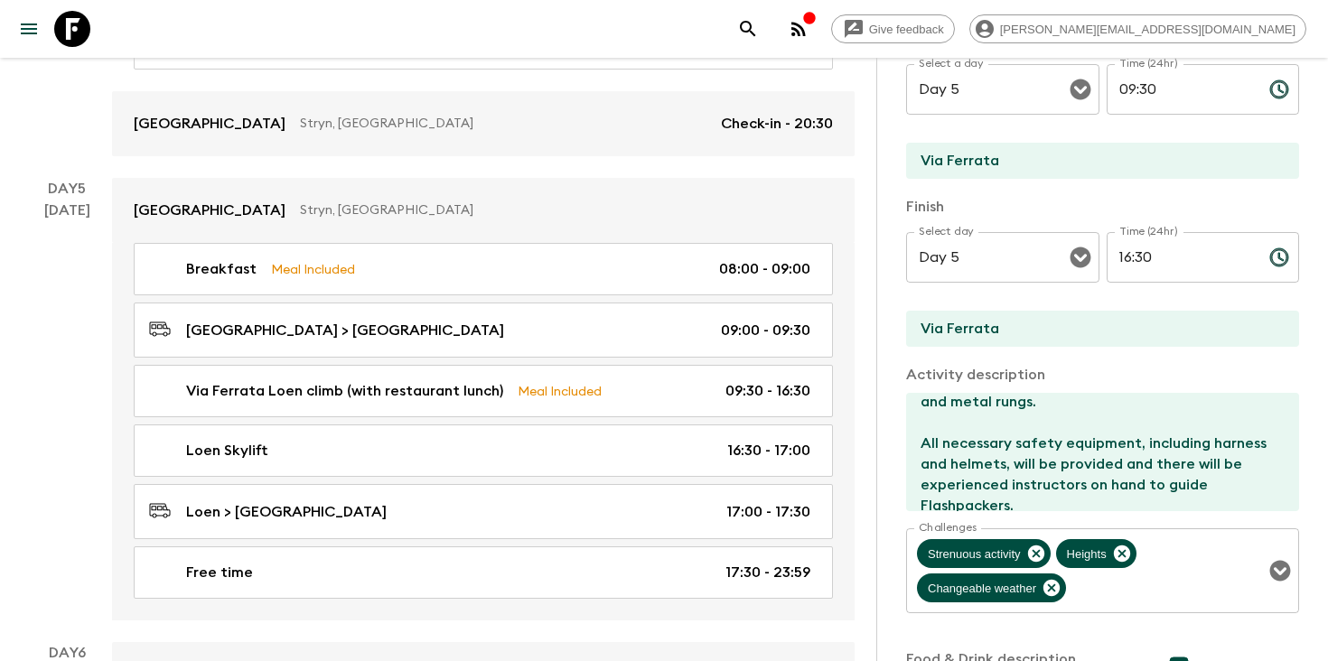
scroll to position [215, 0]
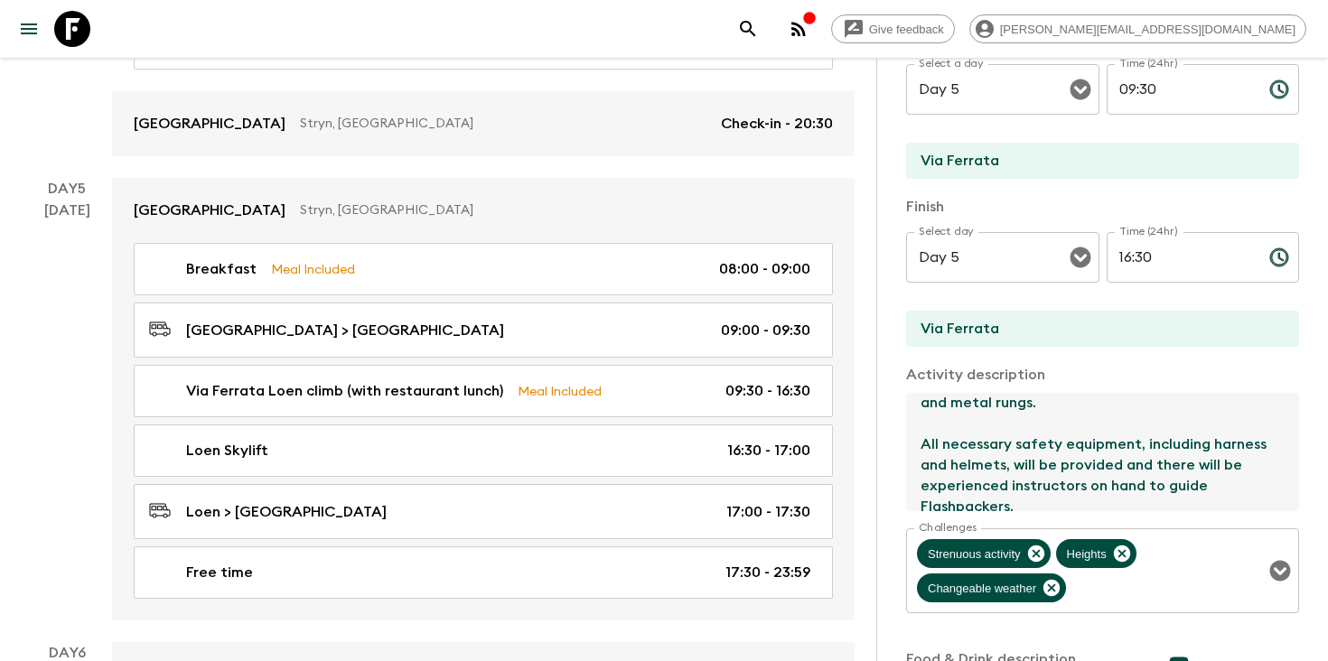
drag, startPoint x: 1017, startPoint y: 492, endPoint x: 911, endPoint y: 426, distance: 125.3
click at [911, 426] on textarea "[GEOGRAPHIC_DATA] is a guided climbing experience located above the fjord lands…" at bounding box center [1095, 452] width 379 height 118
click at [759, 22] on icon "search adventures" at bounding box center [748, 29] width 22 height 22
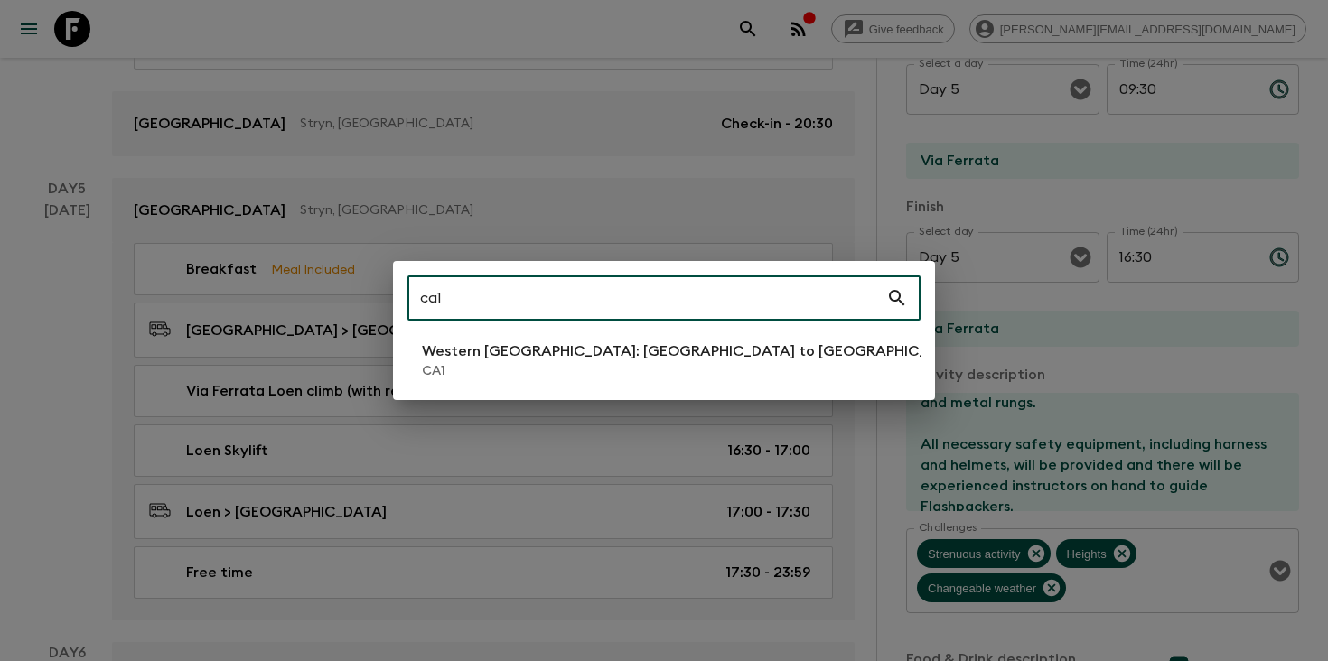
type input "ca1"
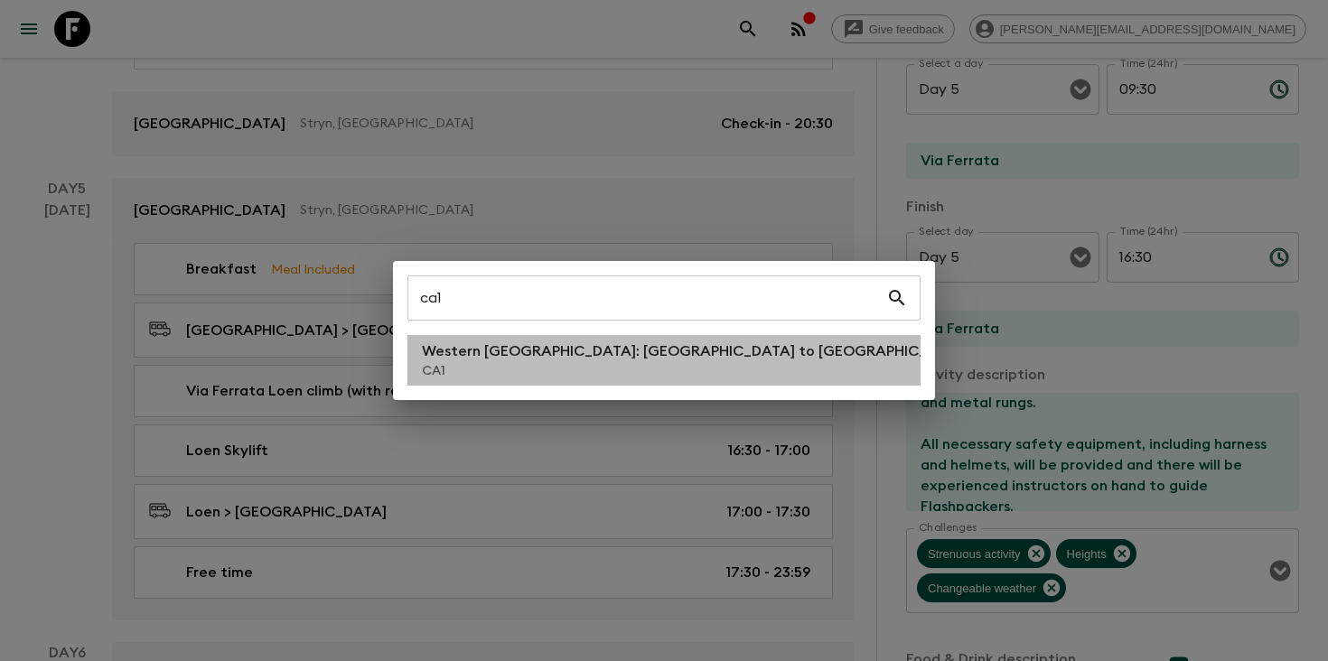
click at [475, 378] on p "CA1" at bounding box center [696, 371] width 548 height 18
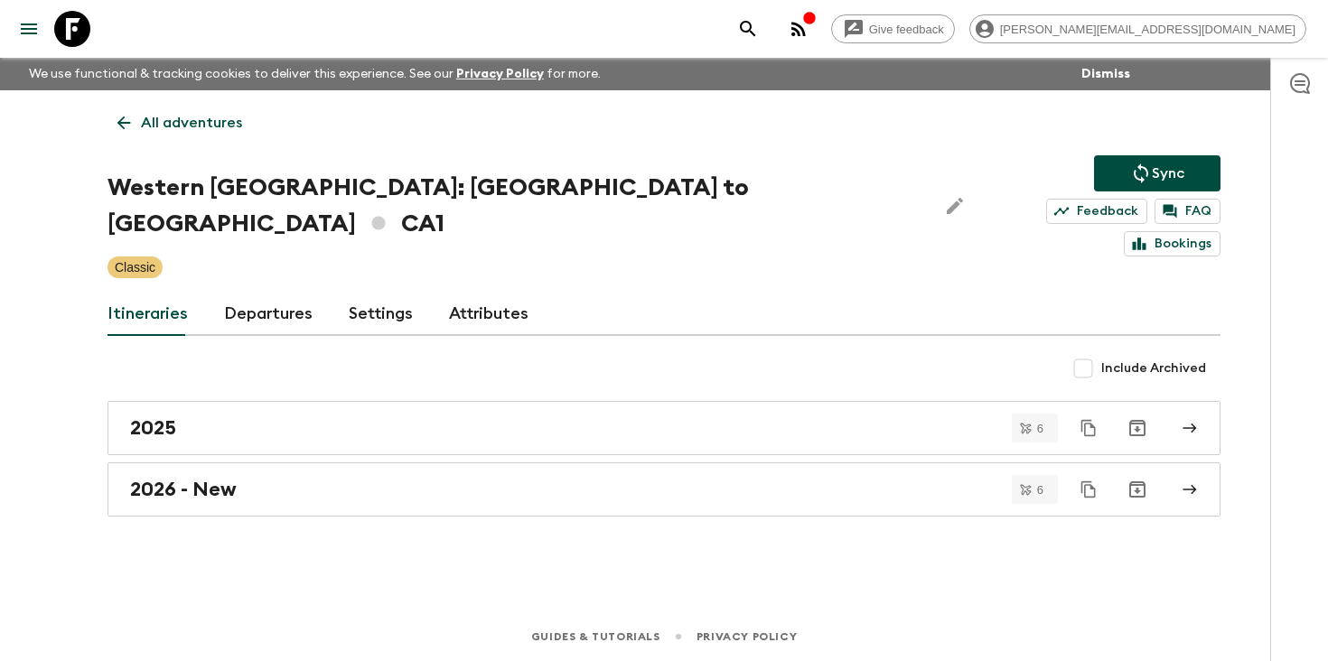
click at [253, 295] on link "Departures" at bounding box center [268, 314] width 89 height 43
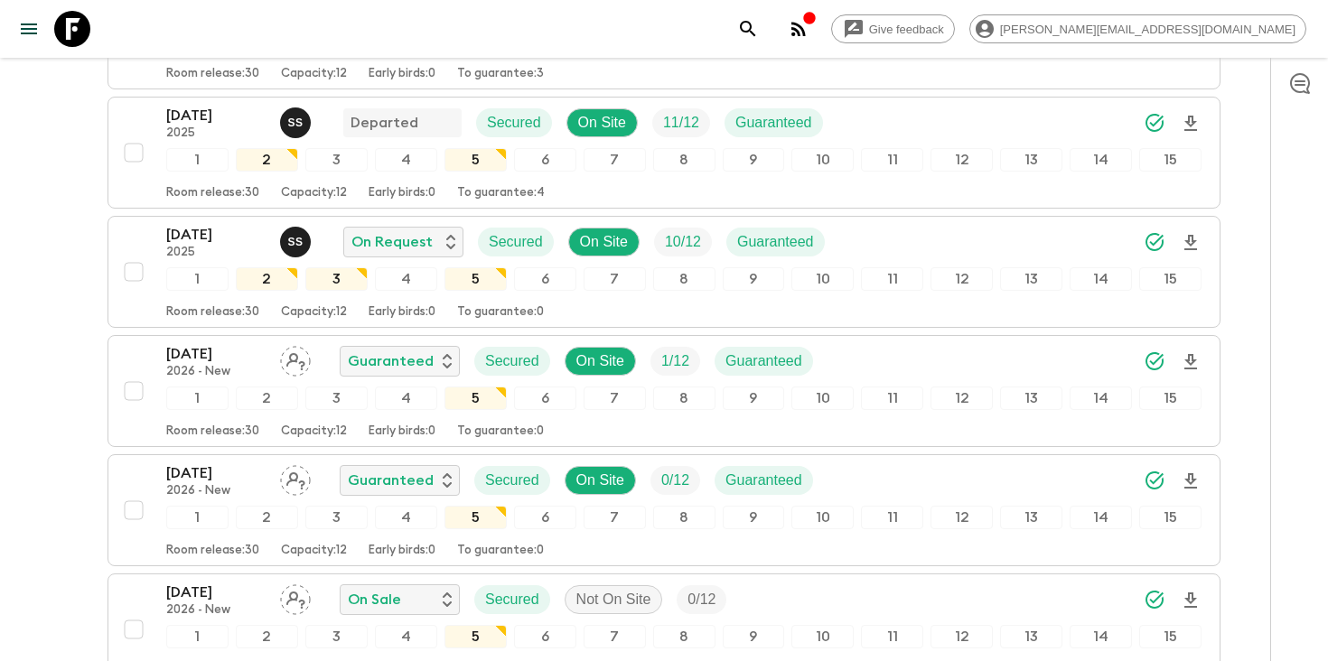
scroll to position [1784, 0]
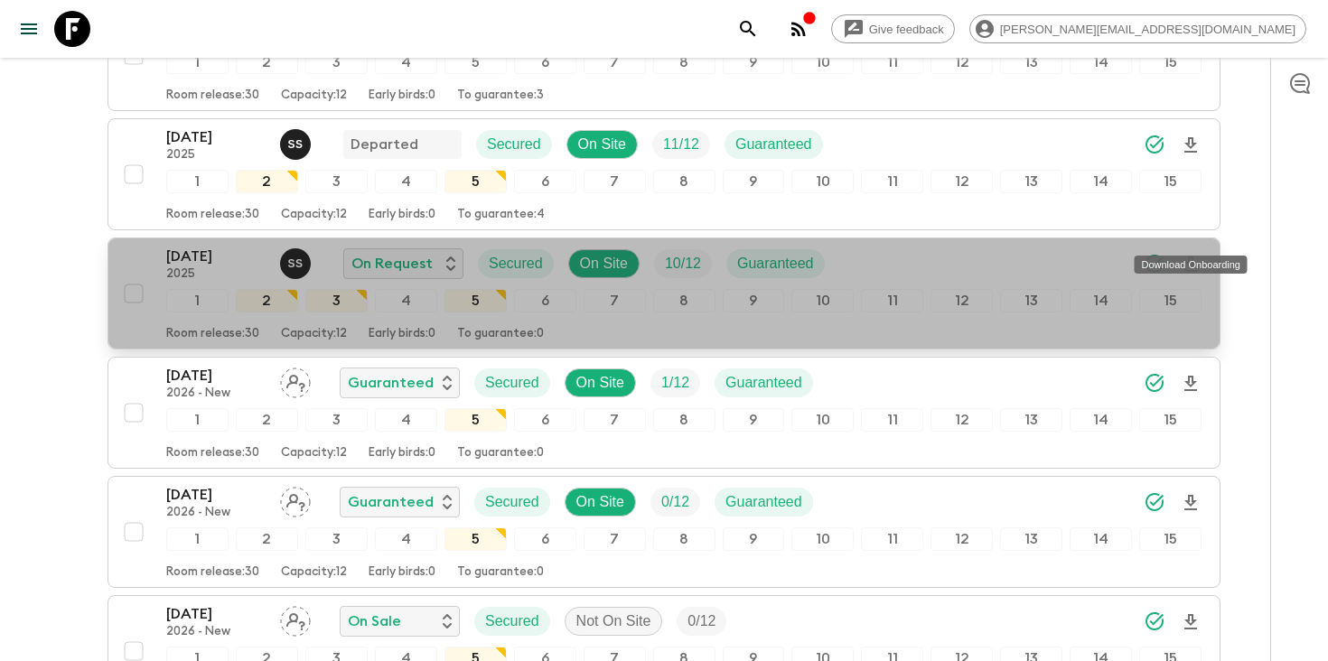
click at [1192, 257] on icon "Download Onboarding" at bounding box center [1190, 264] width 13 height 15
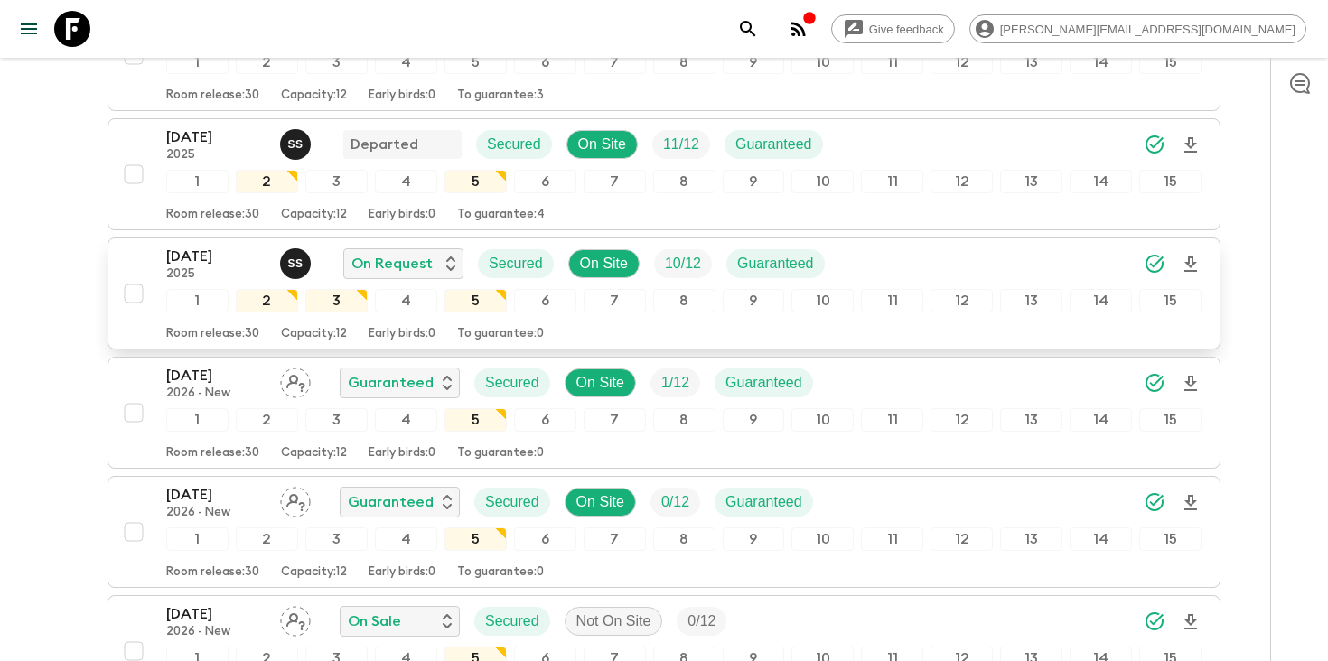
click at [755, 30] on icon "search adventures" at bounding box center [747, 28] width 15 height 15
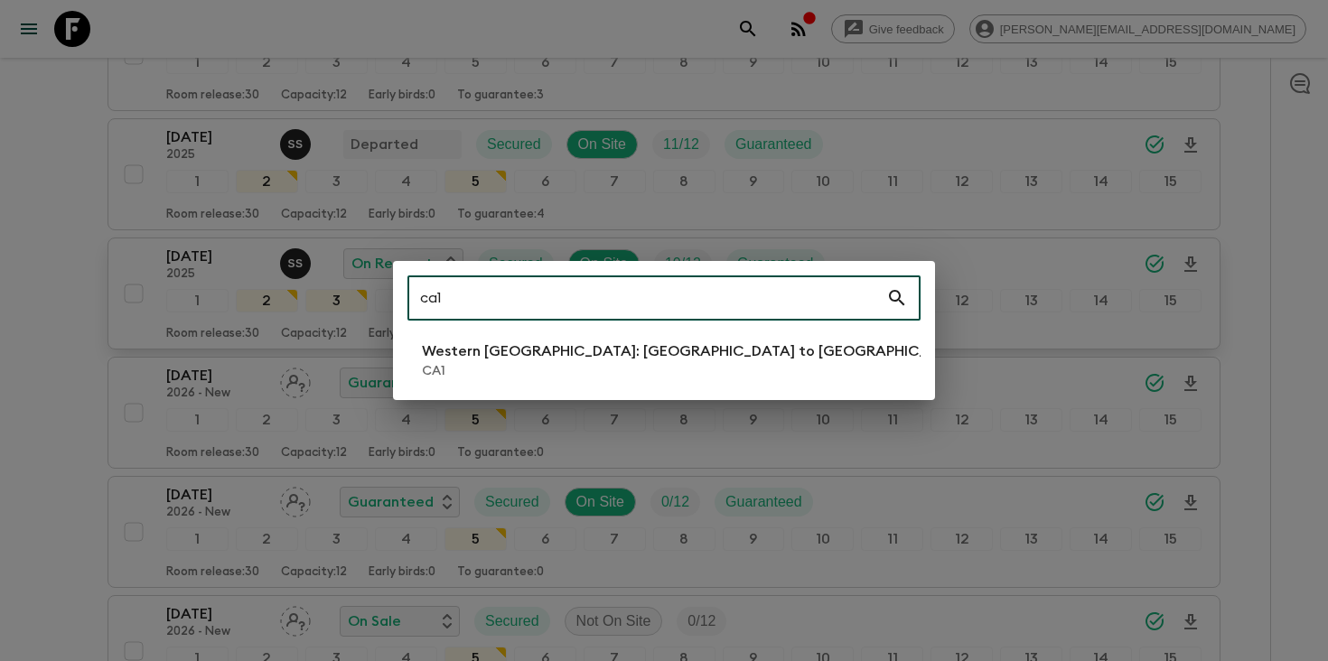
type input "ca1"
click at [518, 375] on p "CA1" at bounding box center [696, 371] width 548 height 18
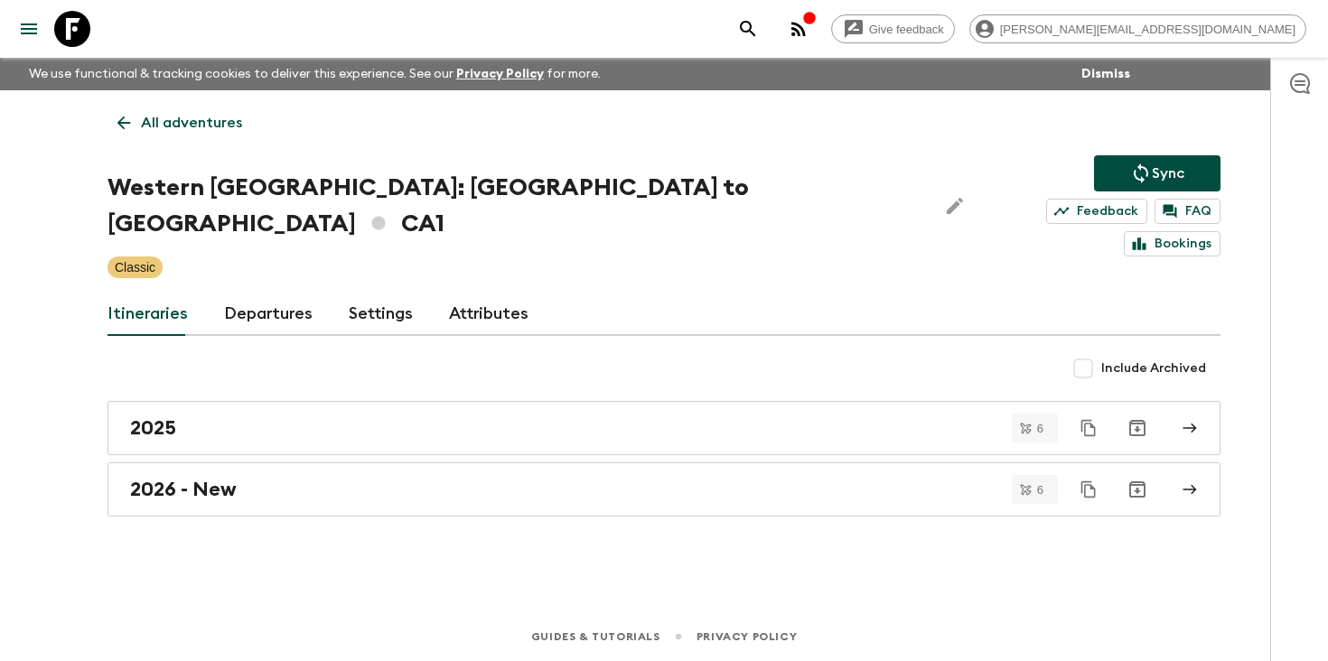
click at [234, 293] on link "Departures" at bounding box center [268, 314] width 89 height 43
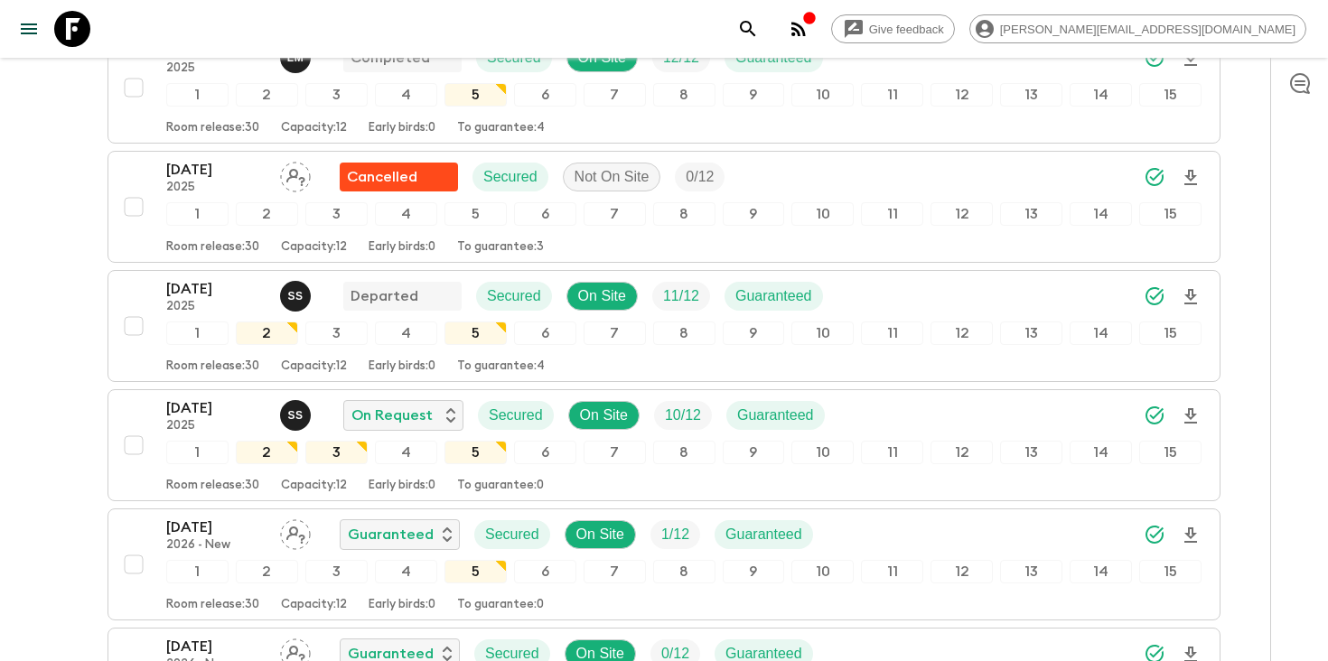
scroll to position [1725, 0]
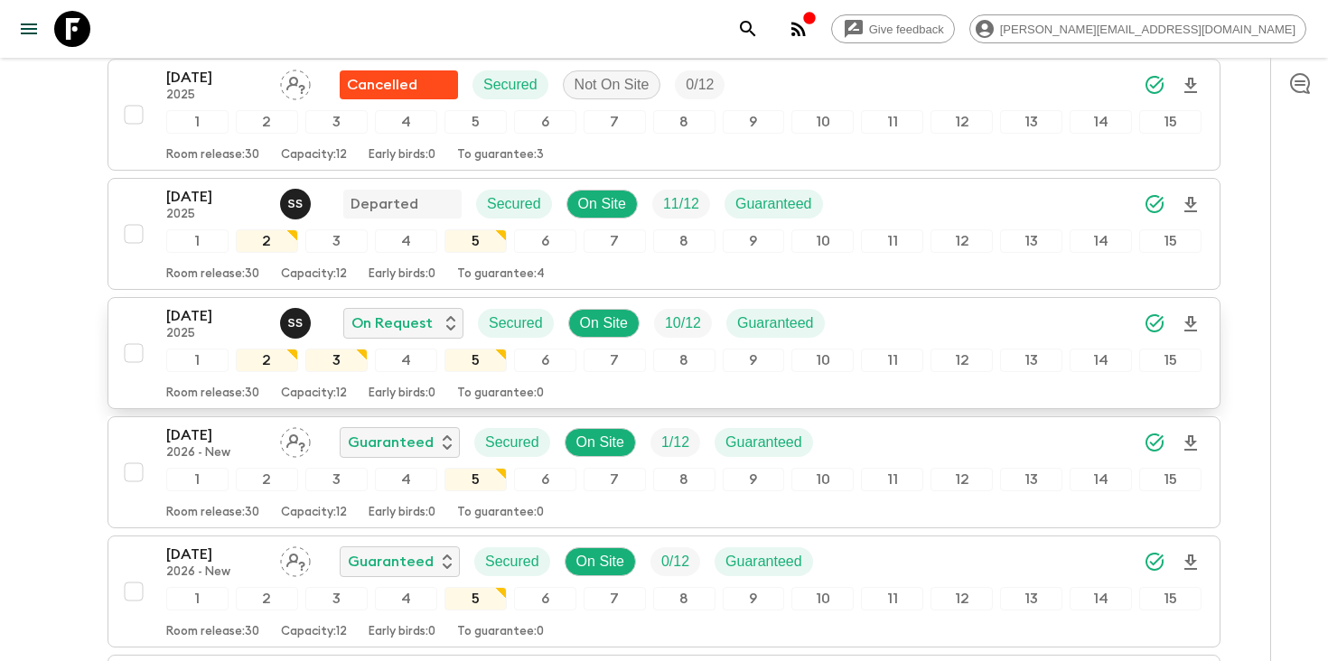
click at [1194, 316] on icon "Download Onboarding" at bounding box center [1190, 323] width 13 height 15
click at [759, 26] on icon "search adventures" at bounding box center [748, 29] width 22 height 22
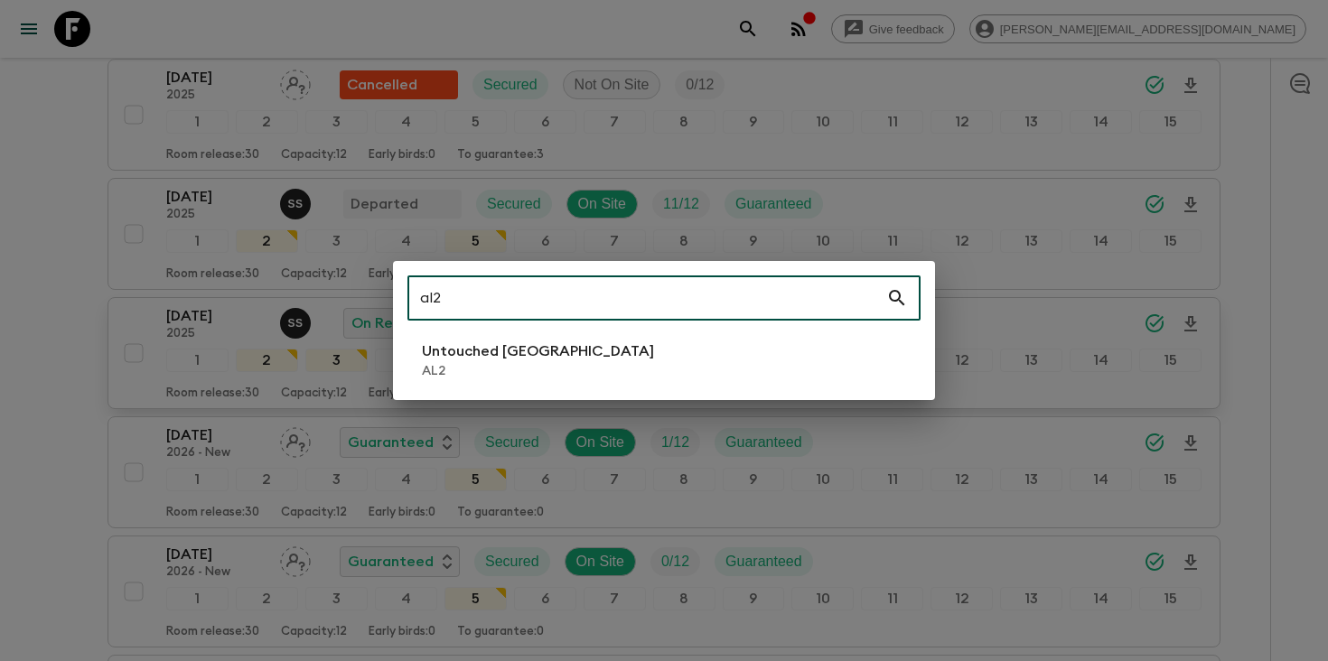
type input "al2"
click at [466, 357] on p "Untouched [GEOGRAPHIC_DATA]" at bounding box center [538, 352] width 232 height 22
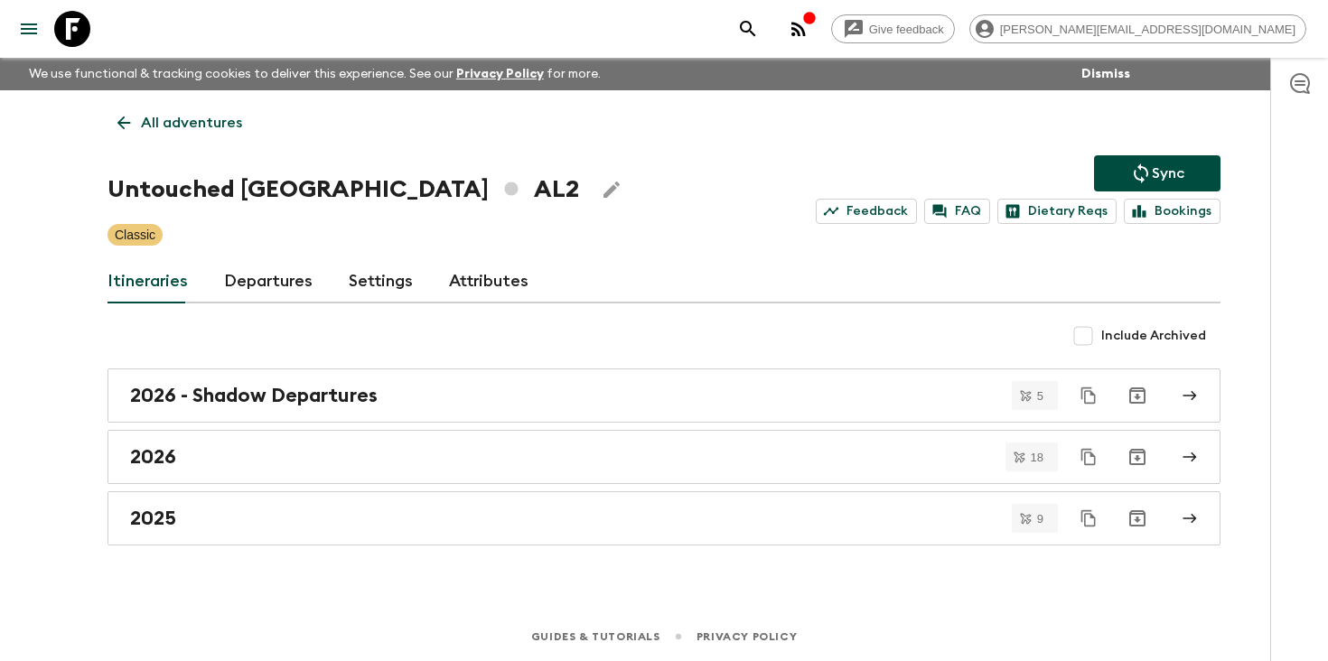
click at [281, 285] on link "Departures" at bounding box center [268, 281] width 89 height 43
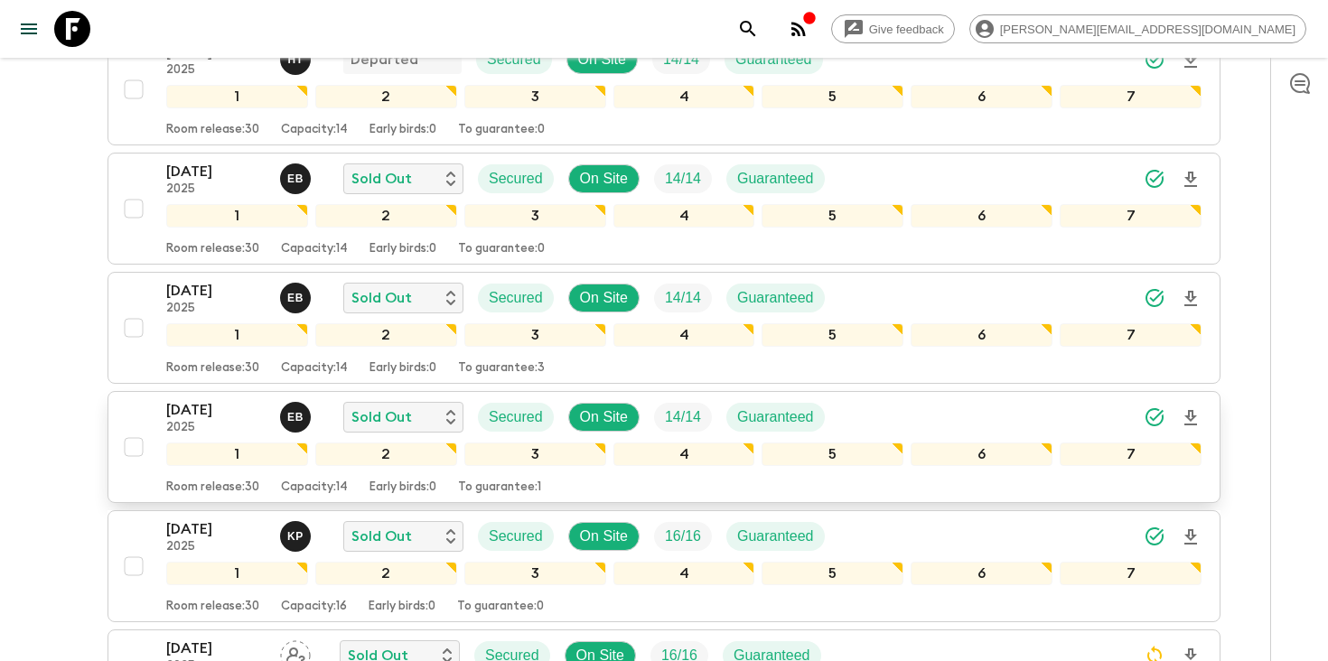
scroll to position [769, 0]
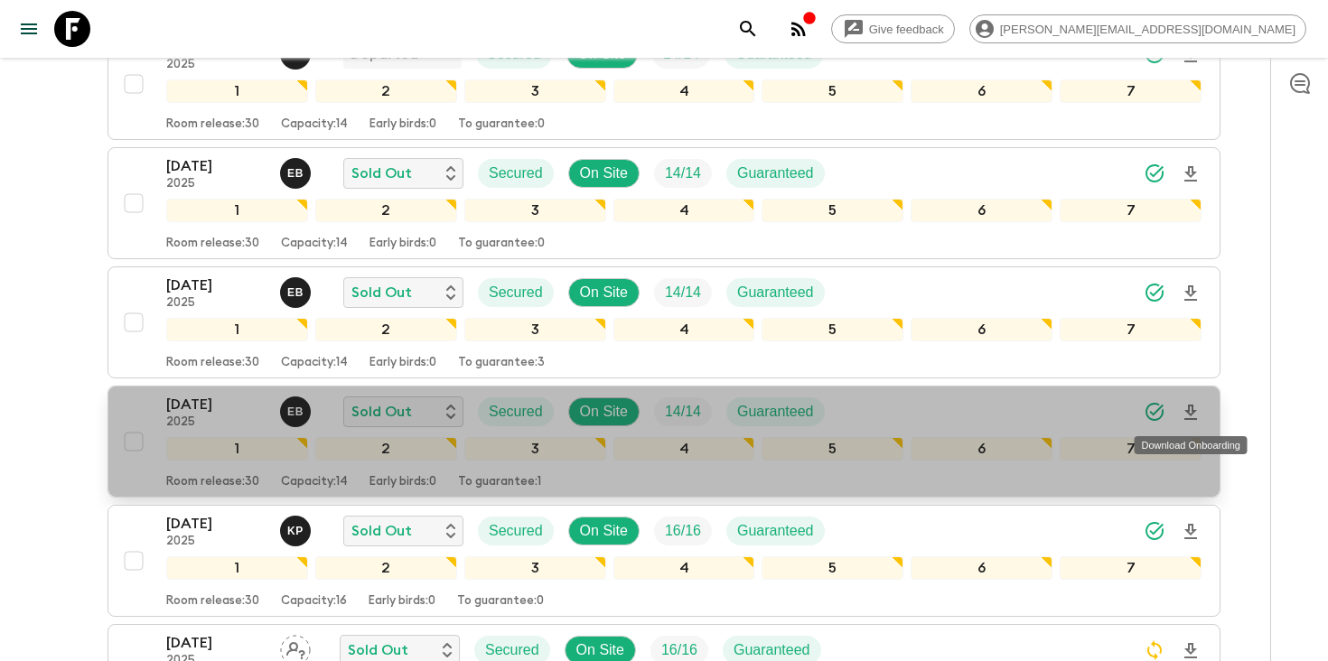
click at [1192, 412] on icon "Download Onboarding" at bounding box center [1190, 412] width 13 height 15
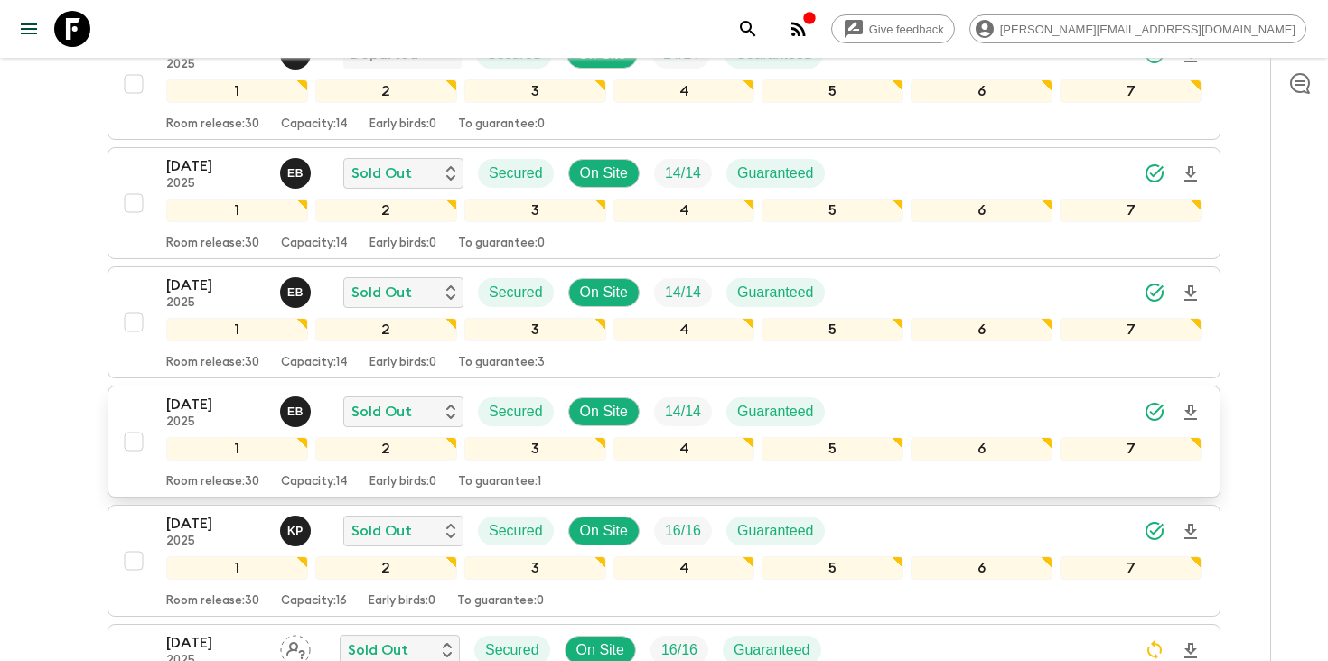
click at [759, 25] on icon "search adventures" at bounding box center [748, 29] width 22 height 22
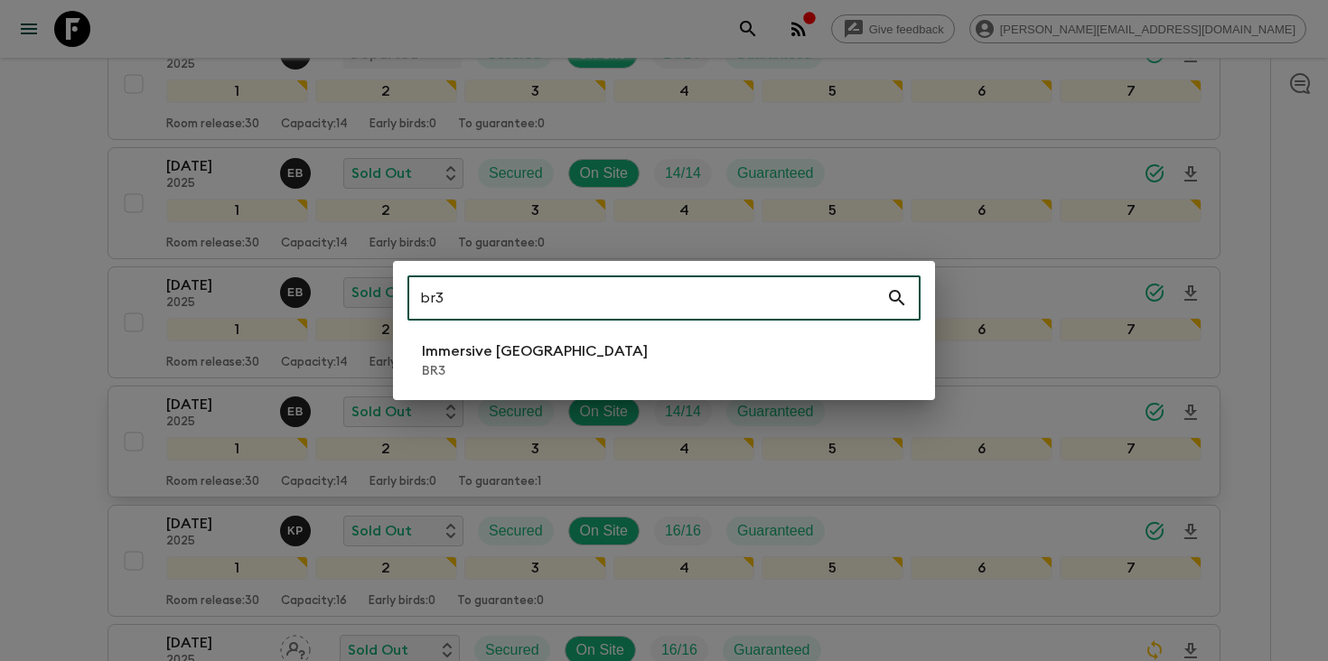
type input "br3"
click at [620, 368] on li "Immersive [GEOGRAPHIC_DATA] BR3" at bounding box center [663, 360] width 513 height 51
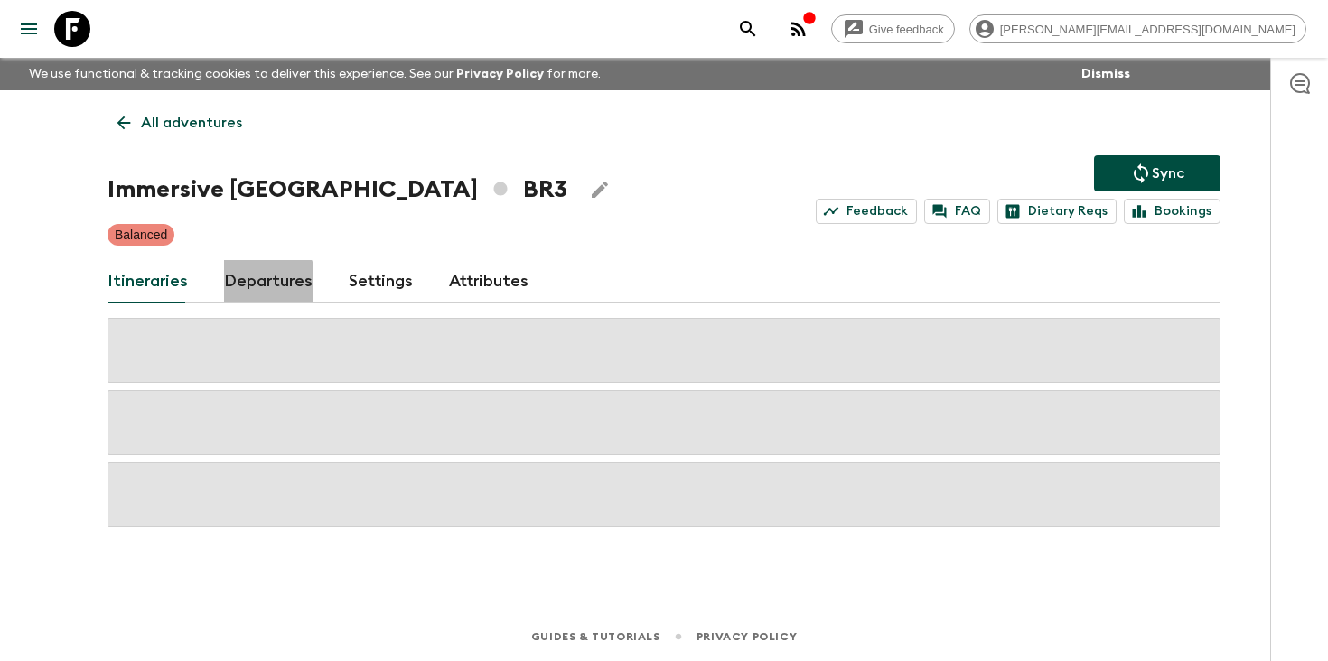
click at [251, 283] on link "Departures" at bounding box center [268, 281] width 89 height 43
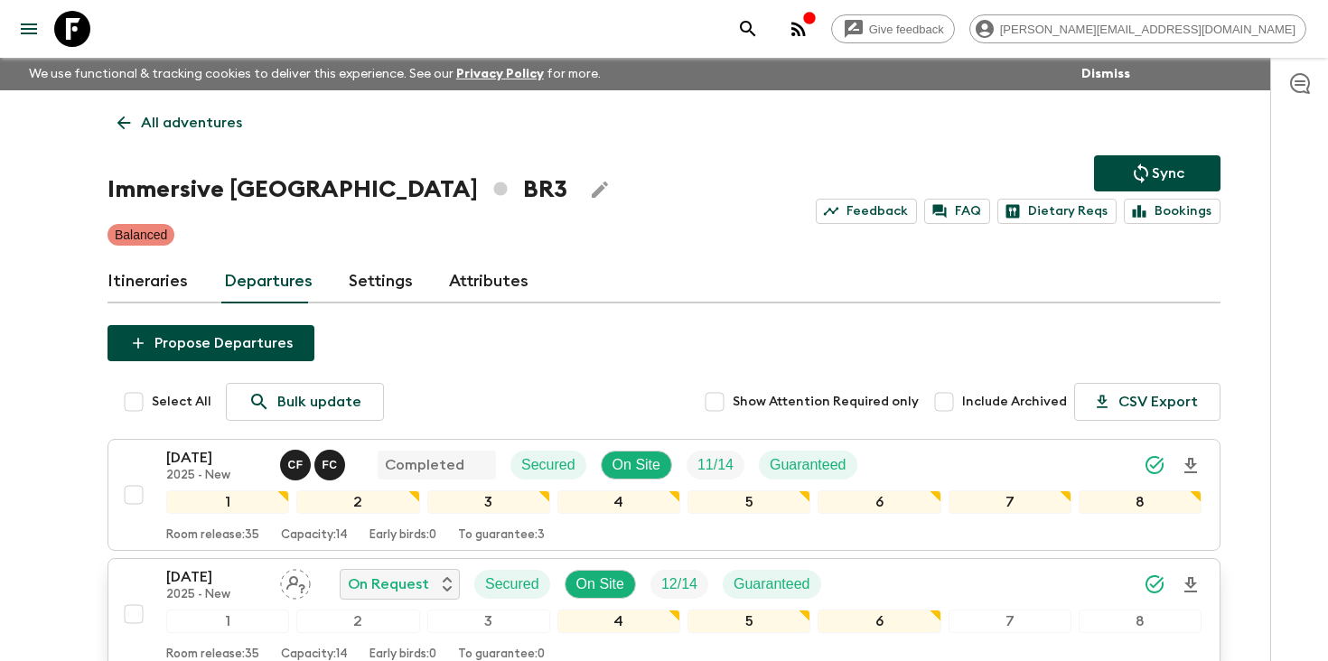
click at [1190, 584] on icon "Download Onboarding" at bounding box center [1191, 586] width 22 height 22
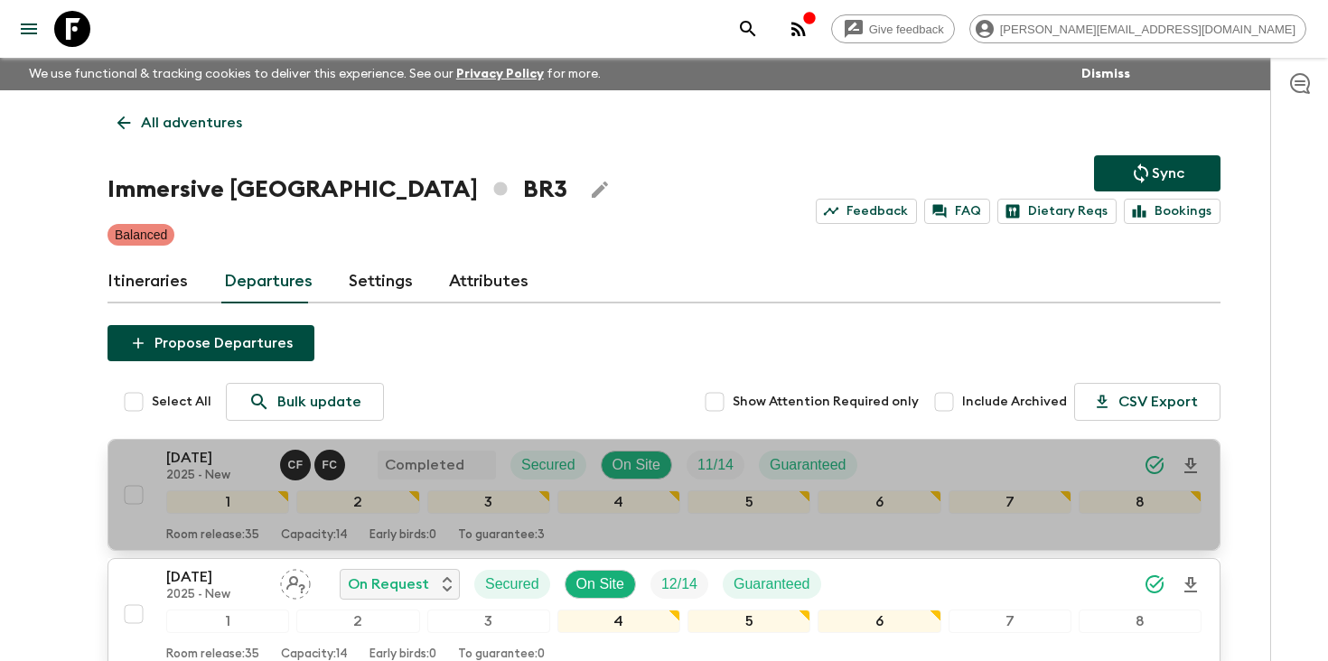
click at [977, 472] on div "[DATE] 2025 - New C F F C Completed Secured On Site 11 / 14 Guaranteed" at bounding box center [683, 465] width 1035 height 36
